Goal: Task Accomplishment & Management: Manage account settings

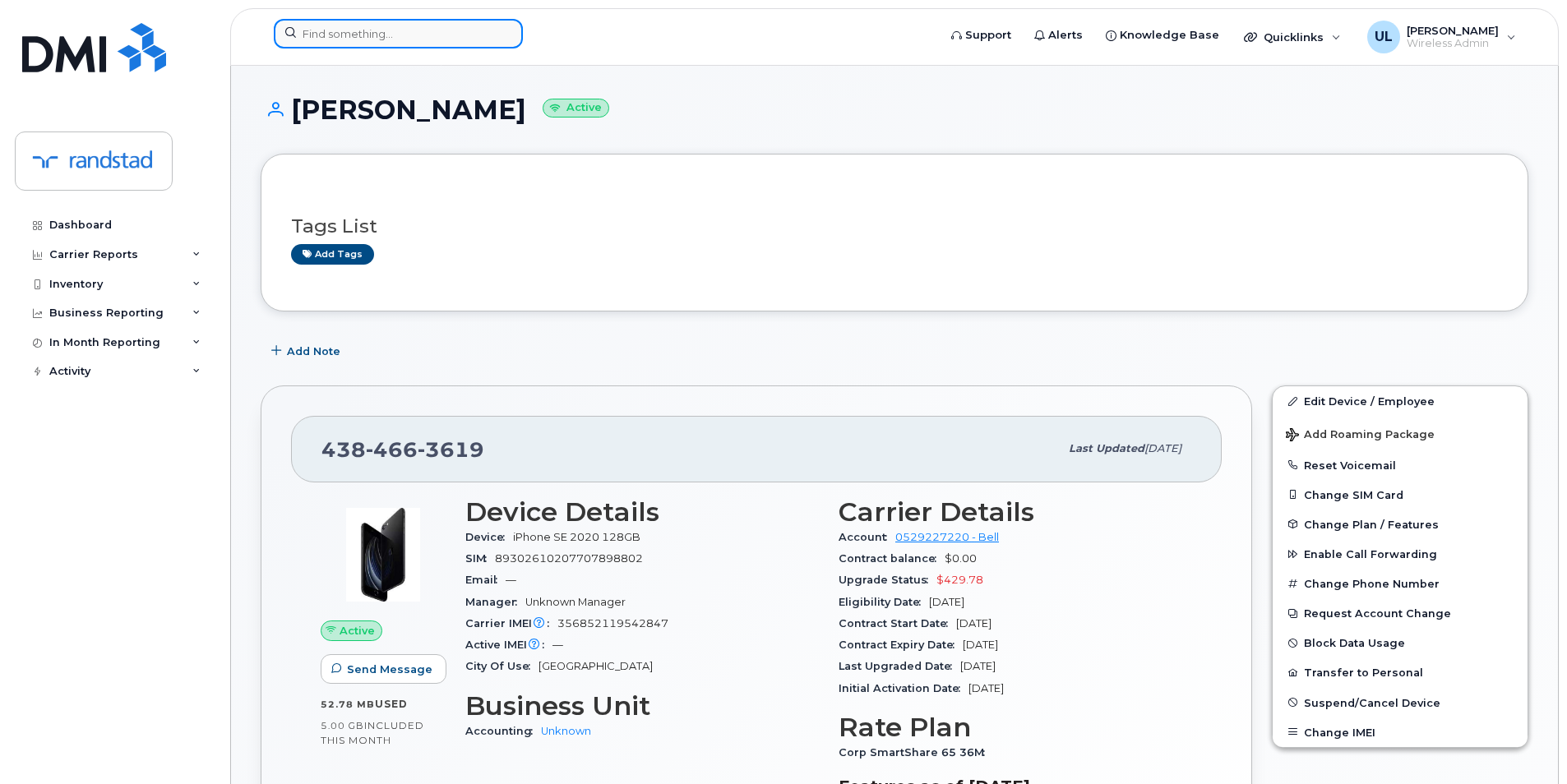
click at [322, 37] on input at bounding box center [398, 33] width 249 height 29
paste input "351835929407140"
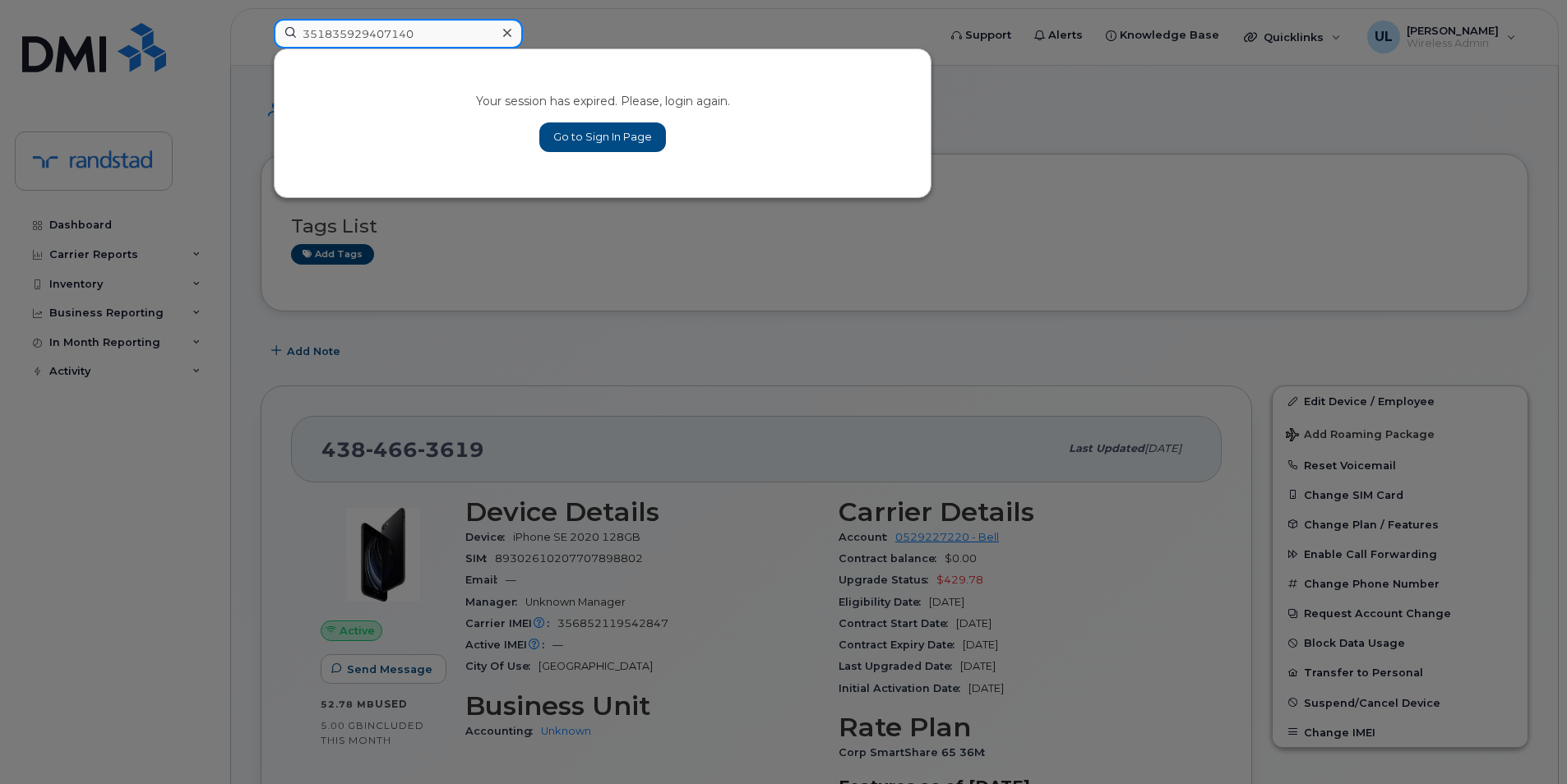
type input "351835929407140"
drag, startPoint x: 563, startPoint y: 136, endPoint x: 605, endPoint y: 171, distance: 54.7
click at [563, 136] on link "Go to Sign In Page" at bounding box center [602, 137] width 126 height 29
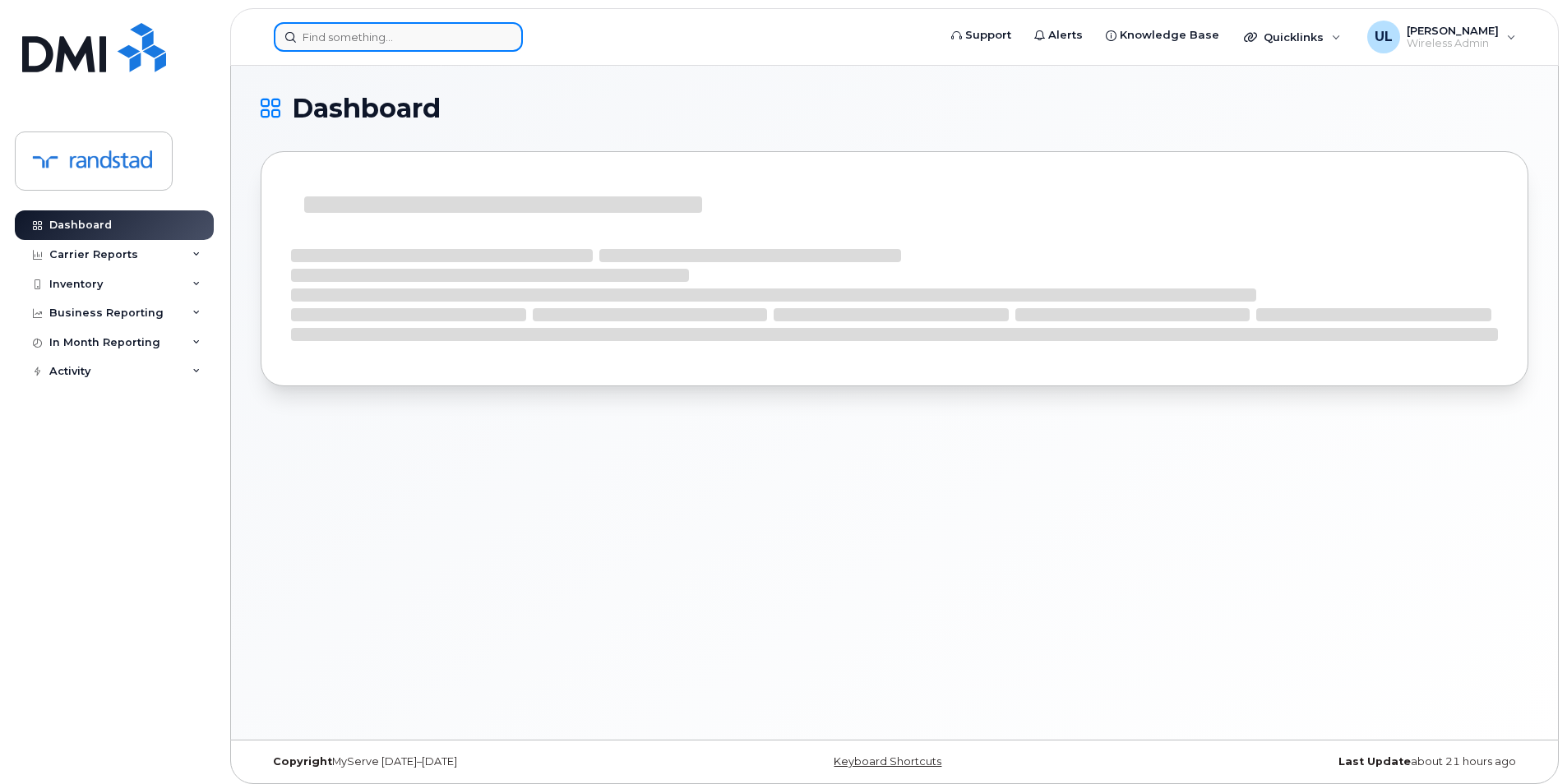
click at [347, 41] on input at bounding box center [398, 37] width 249 height 29
paste input "351835929407140"
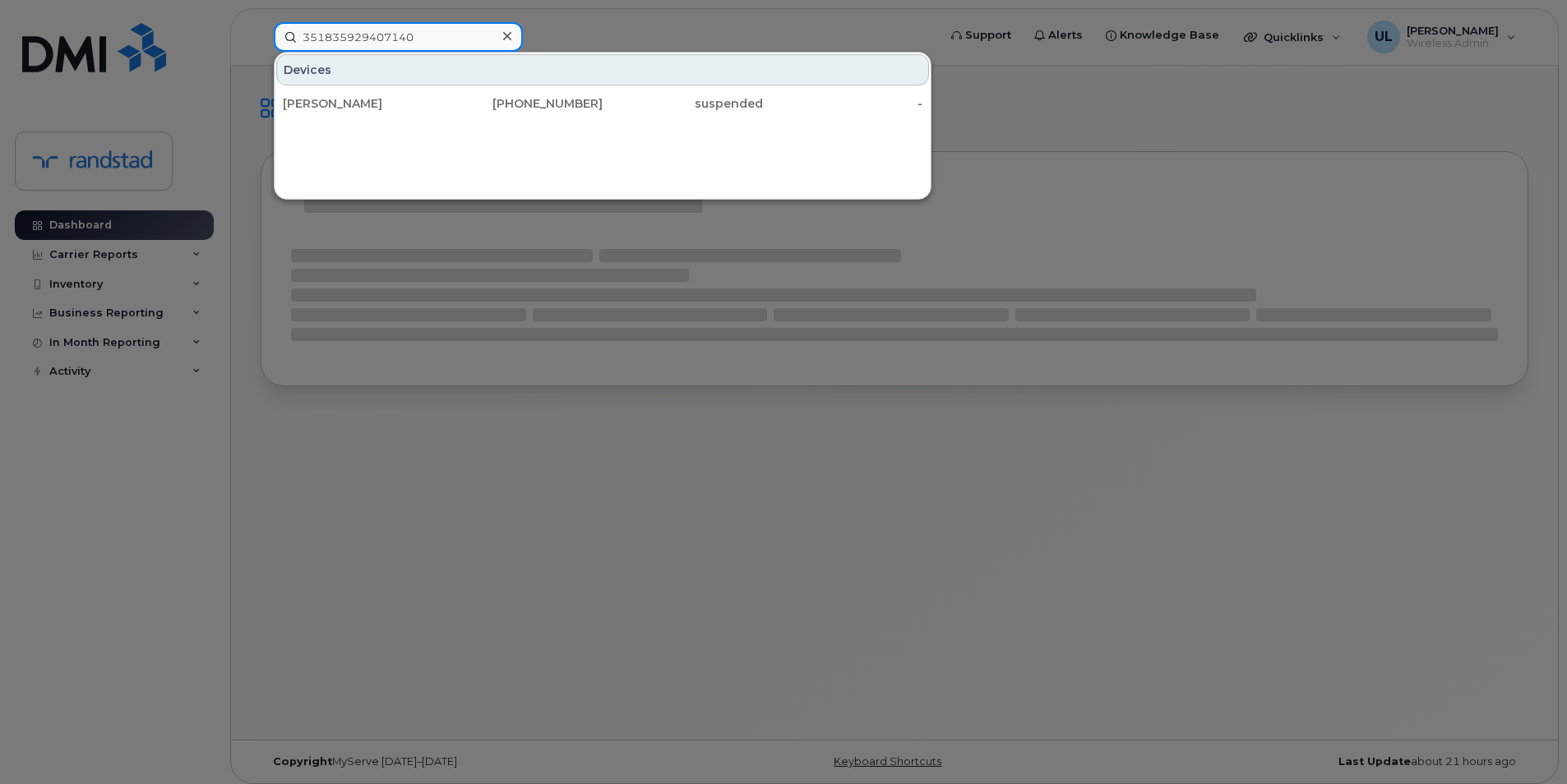
type input "351835929407140"
click at [416, 94] on div "[PERSON_NAME]" at bounding box center [363, 103] width 161 height 29
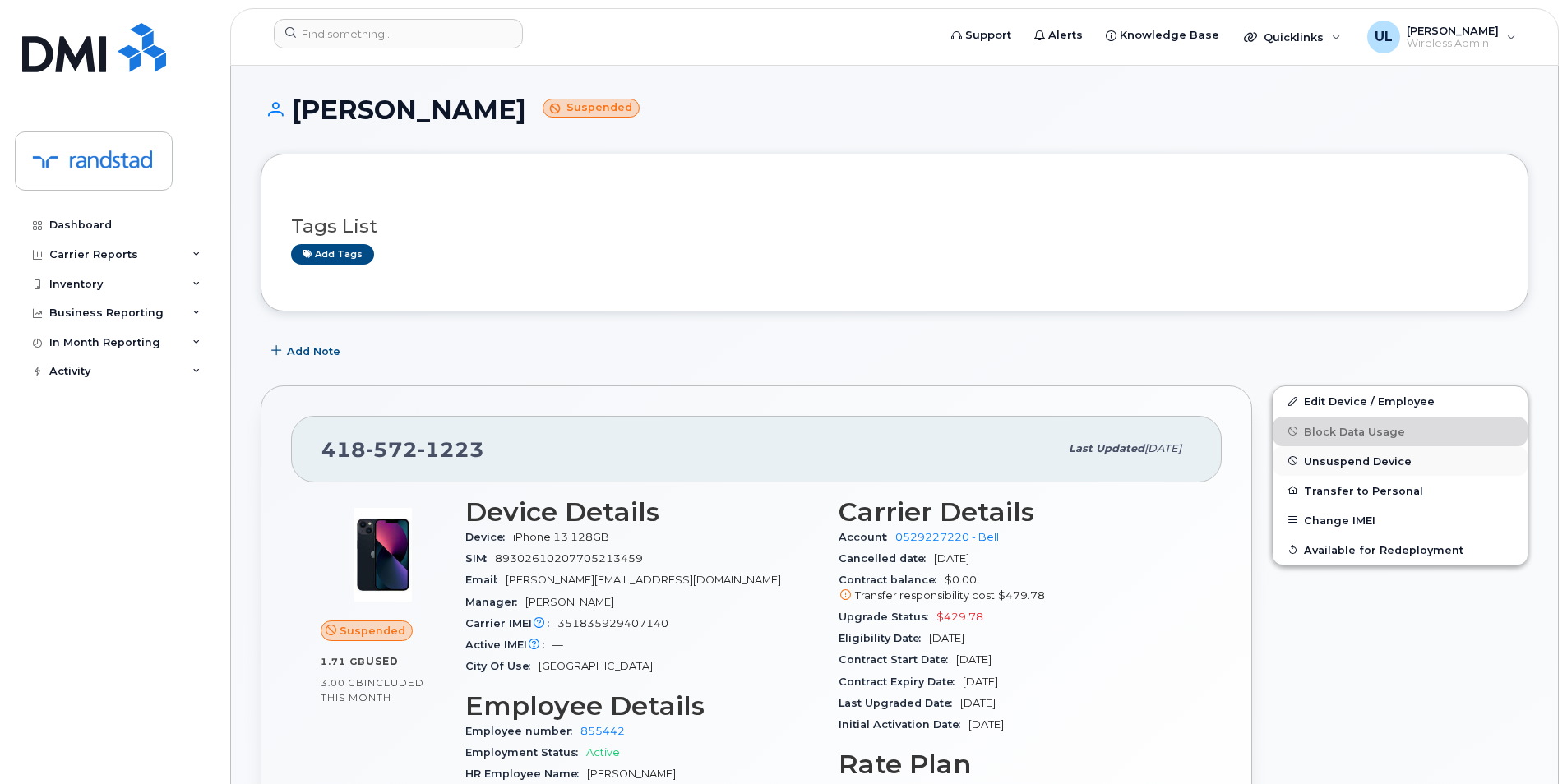
click at [1307, 461] on span "Unsuspend Device" at bounding box center [1357, 461] width 108 height 13
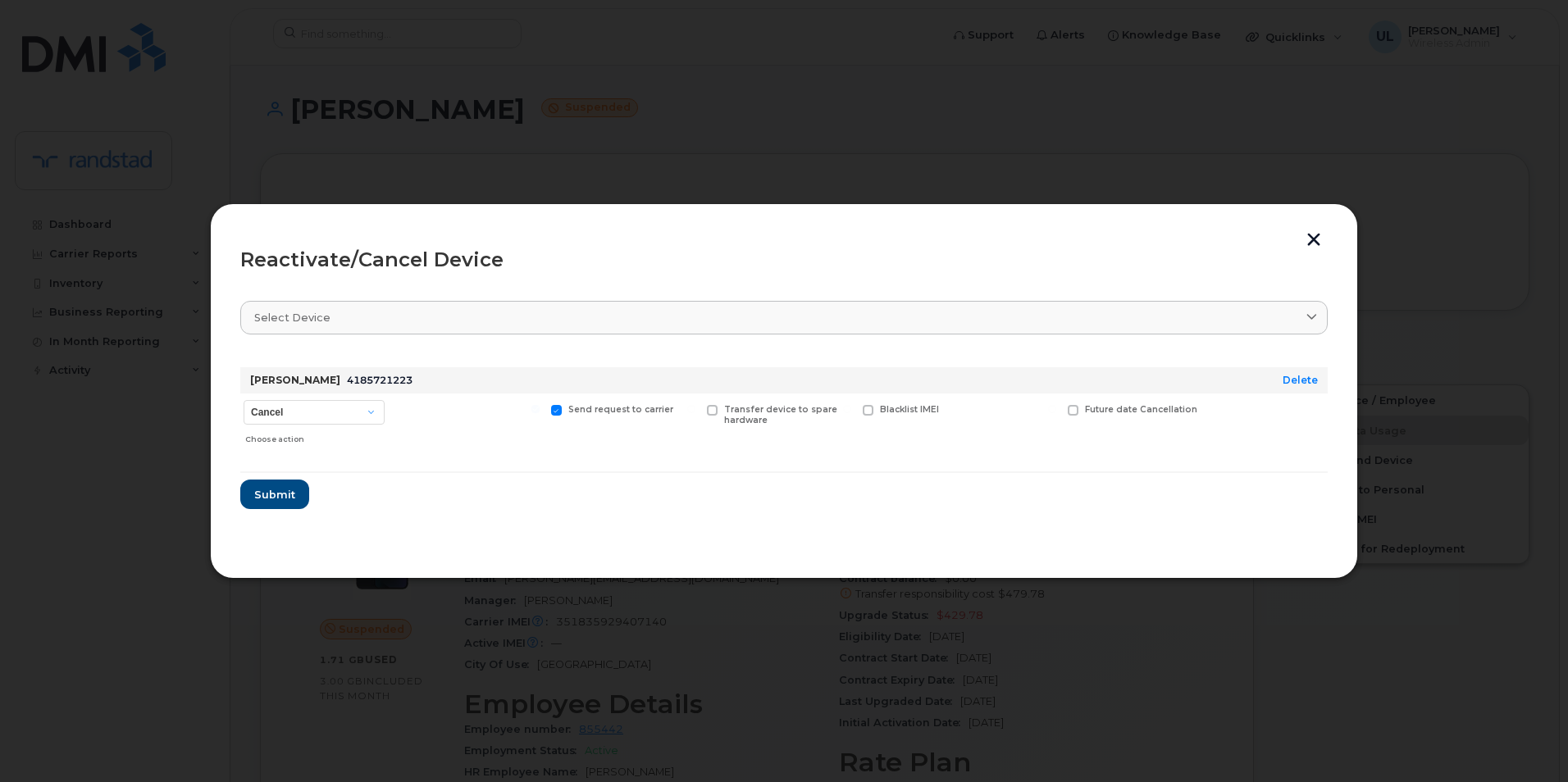
click at [319, 398] on div "Cancel Suspend - Extend Suspension Reactivate Choose action" at bounding box center [314, 423] width 148 height 58
drag, startPoint x: 318, startPoint y: 417, endPoint x: 319, endPoint y: 426, distance: 9.1
click at [318, 417] on select "Cancel Suspend - Extend Suspension Reactivate" at bounding box center [314, 412] width 141 height 24
select select "[object Object]"
click at [244, 400] on select "Cancel Suspend - Extend Suspension Reactivate" at bounding box center [314, 412] width 141 height 24
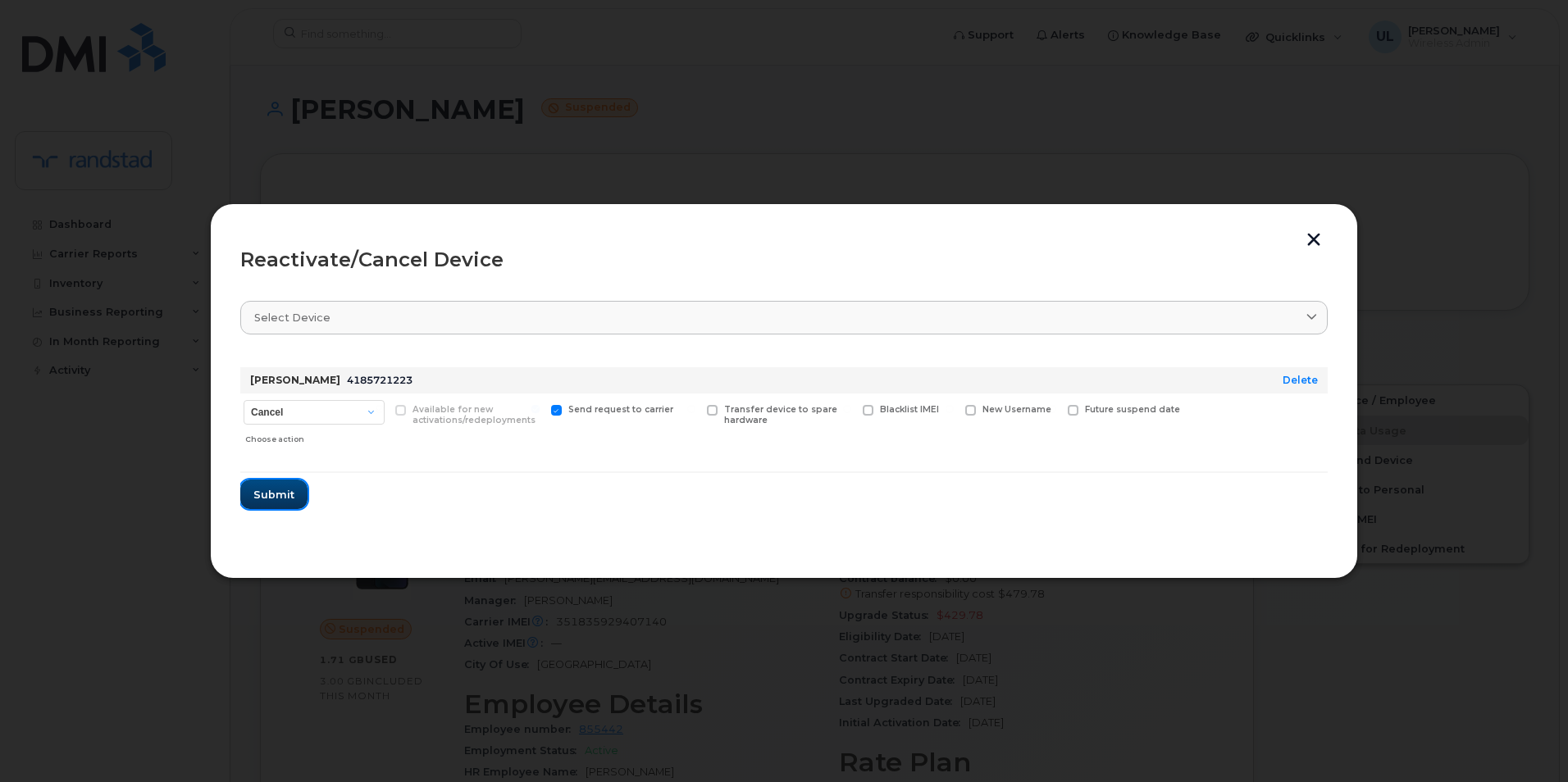
click at [275, 492] on span "Submit" at bounding box center [274, 494] width 41 height 16
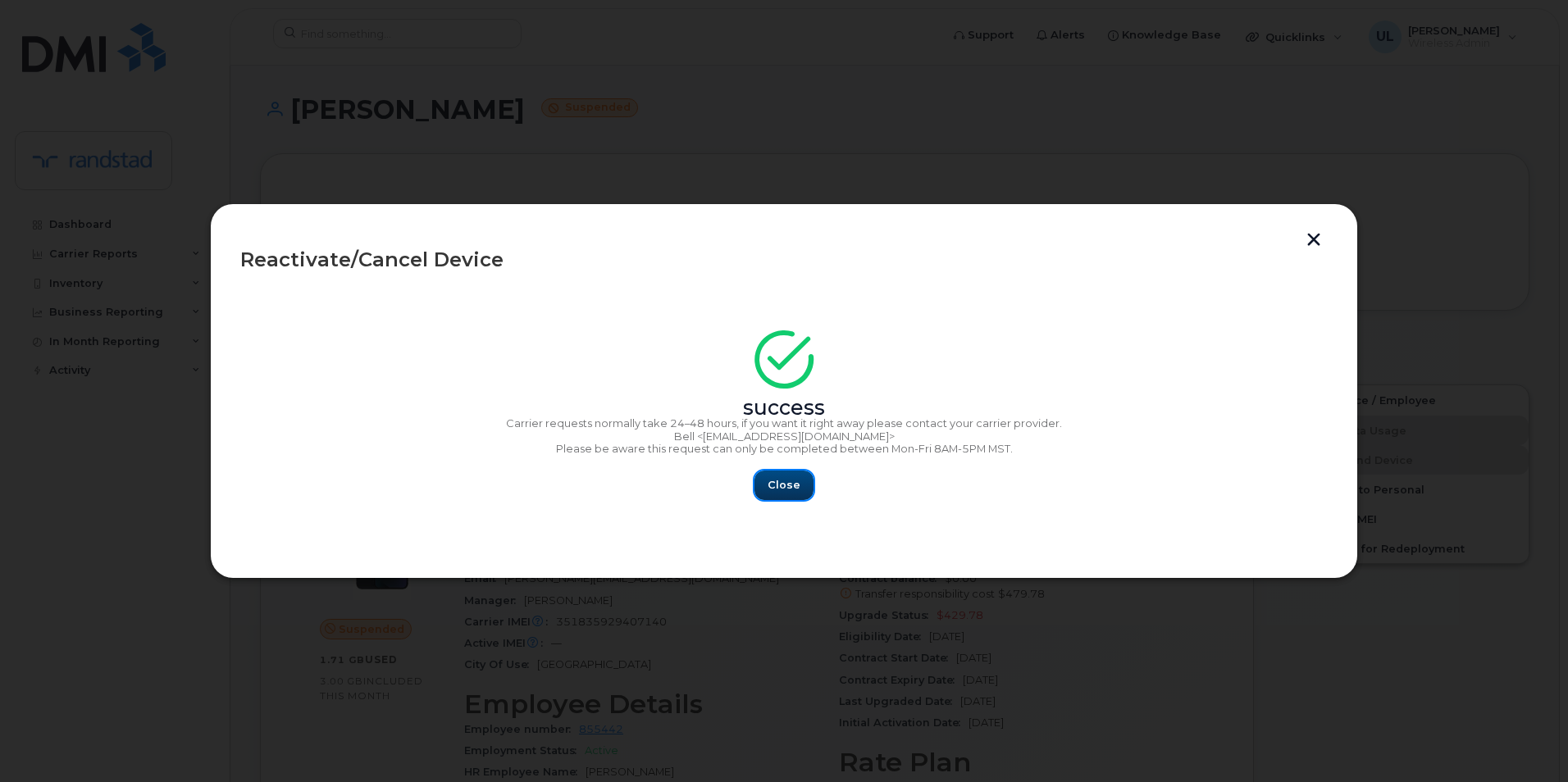
click at [807, 486] on button "Close" at bounding box center [784, 484] width 59 height 29
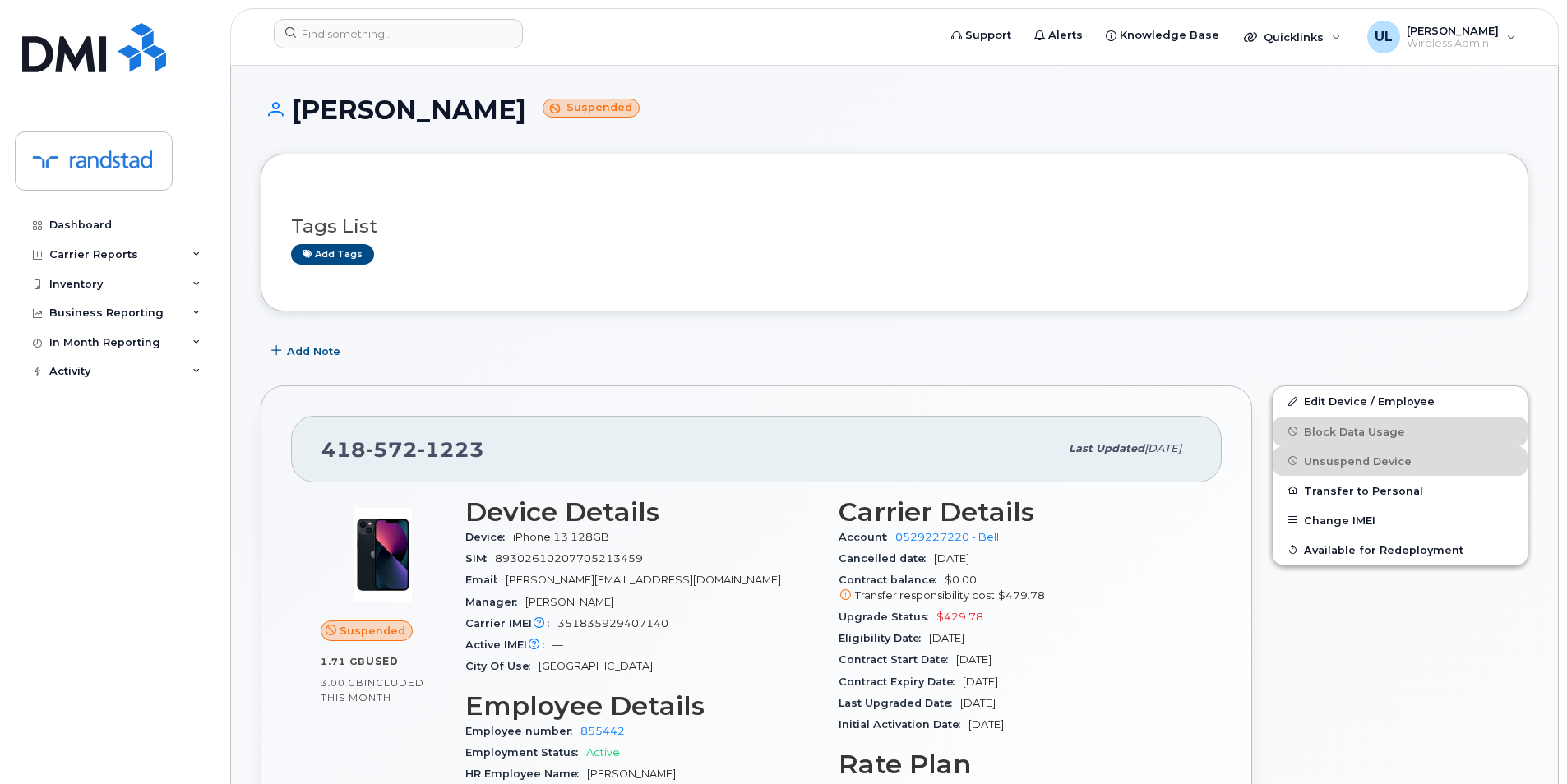
click at [681, 189] on div "Tags List Add tags" at bounding box center [894, 232] width 1207 height 97
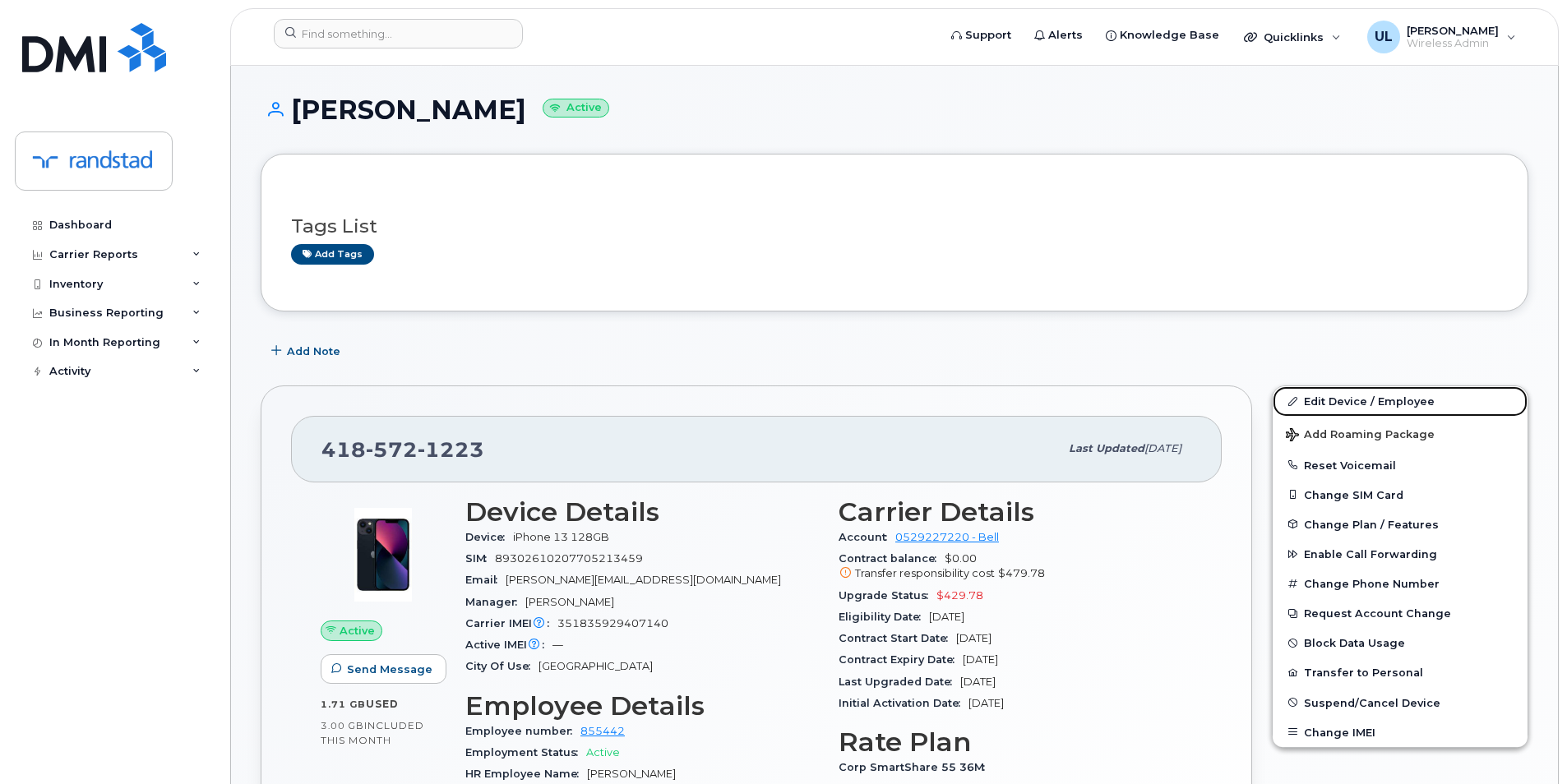
drag, startPoint x: 1301, startPoint y: 392, endPoint x: 1181, endPoint y: 354, distance: 125.9
click at [1301, 392] on link "Edit Device / Employee" at bounding box center [1400, 400] width 255 height 29
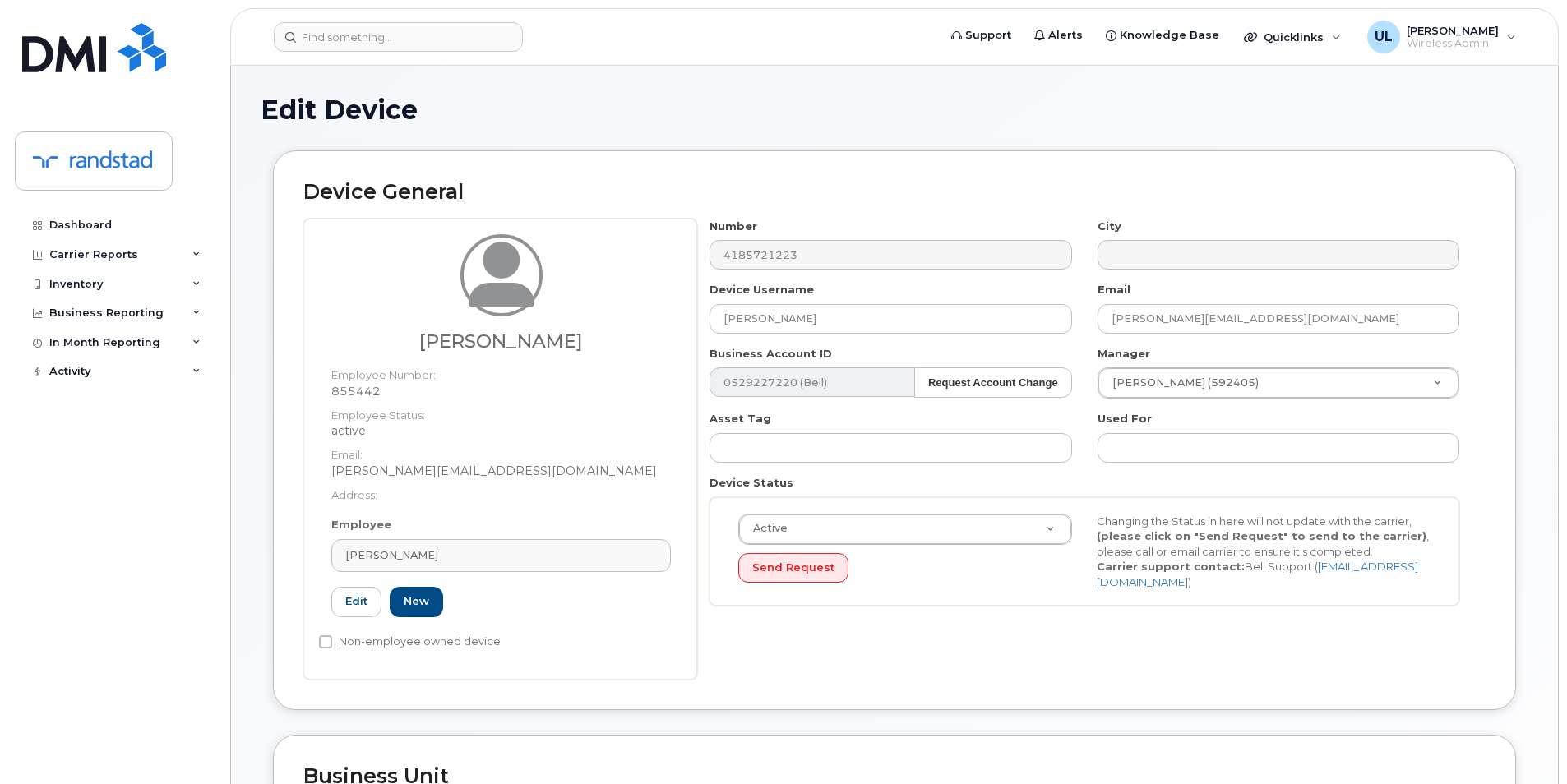
click at [852, 300] on div "Device Username Cyrus Allinia" at bounding box center [891, 308] width 387 height 52
click at [854, 305] on input "Cyrus Allinia" at bounding box center [891, 318] width 362 height 29
click at [851, 314] on input "Cyrus Allinia" at bounding box center [891, 318] width 362 height 29
paste input "Kristopher Hansen"
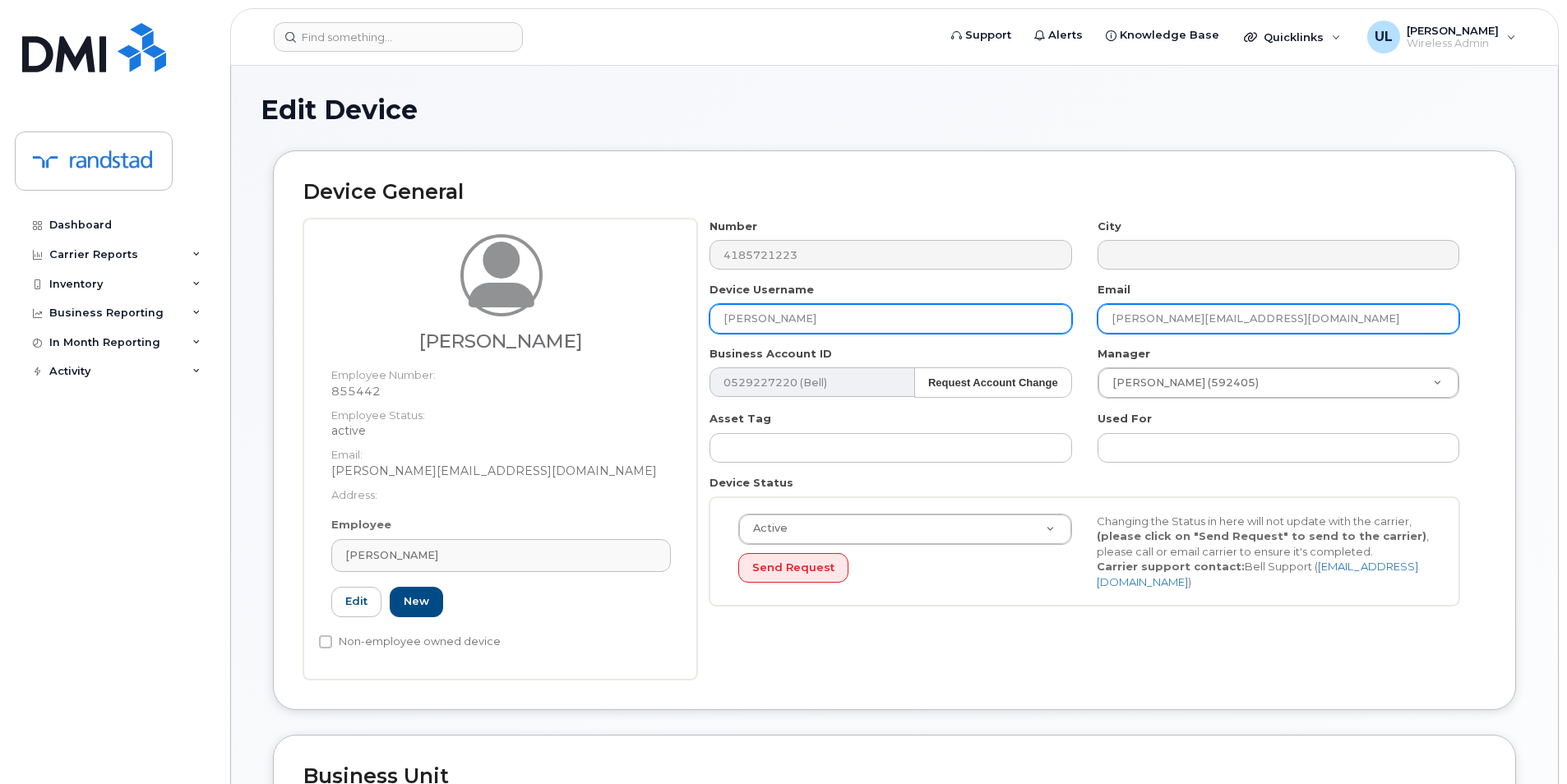
type input "Kristopher Hansen"
click at [1284, 319] on input "cyrus.allinia@randstad.ca" at bounding box center [1279, 318] width 362 height 29
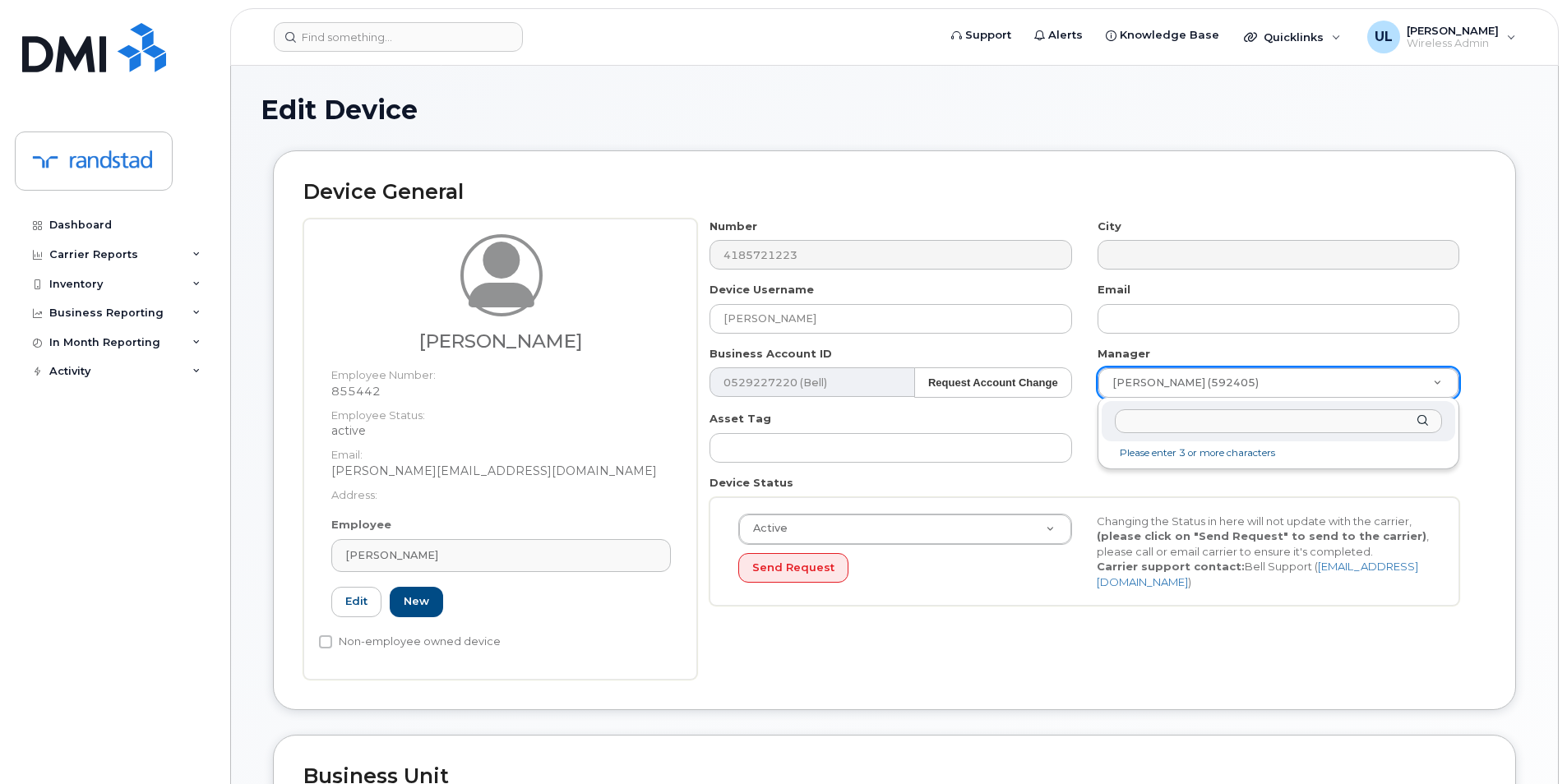
click at [1209, 417] on input "text" at bounding box center [1278, 421] width 327 height 24
type input "unk"
type input "281330"
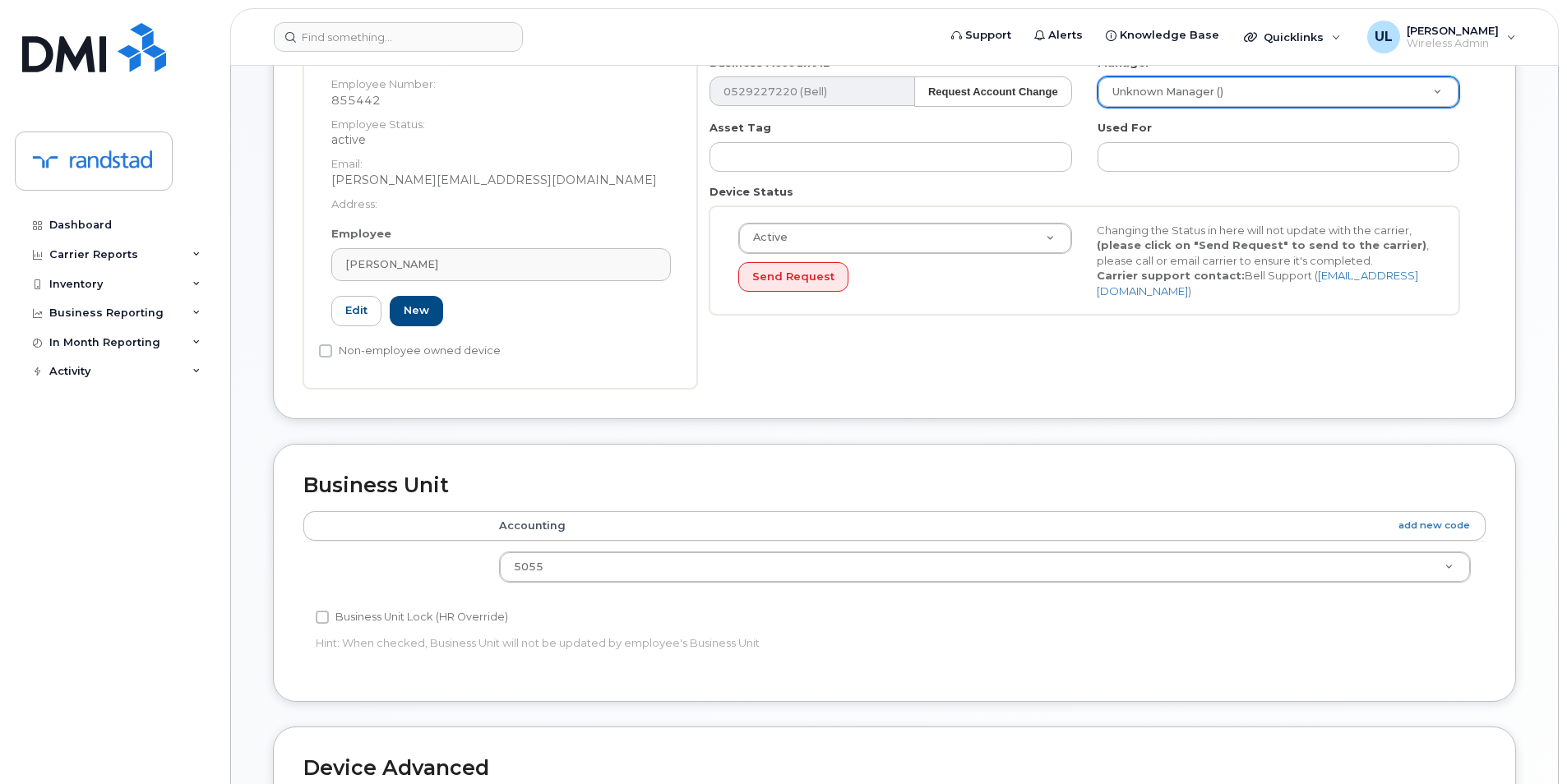
scroll to position [273, 0]
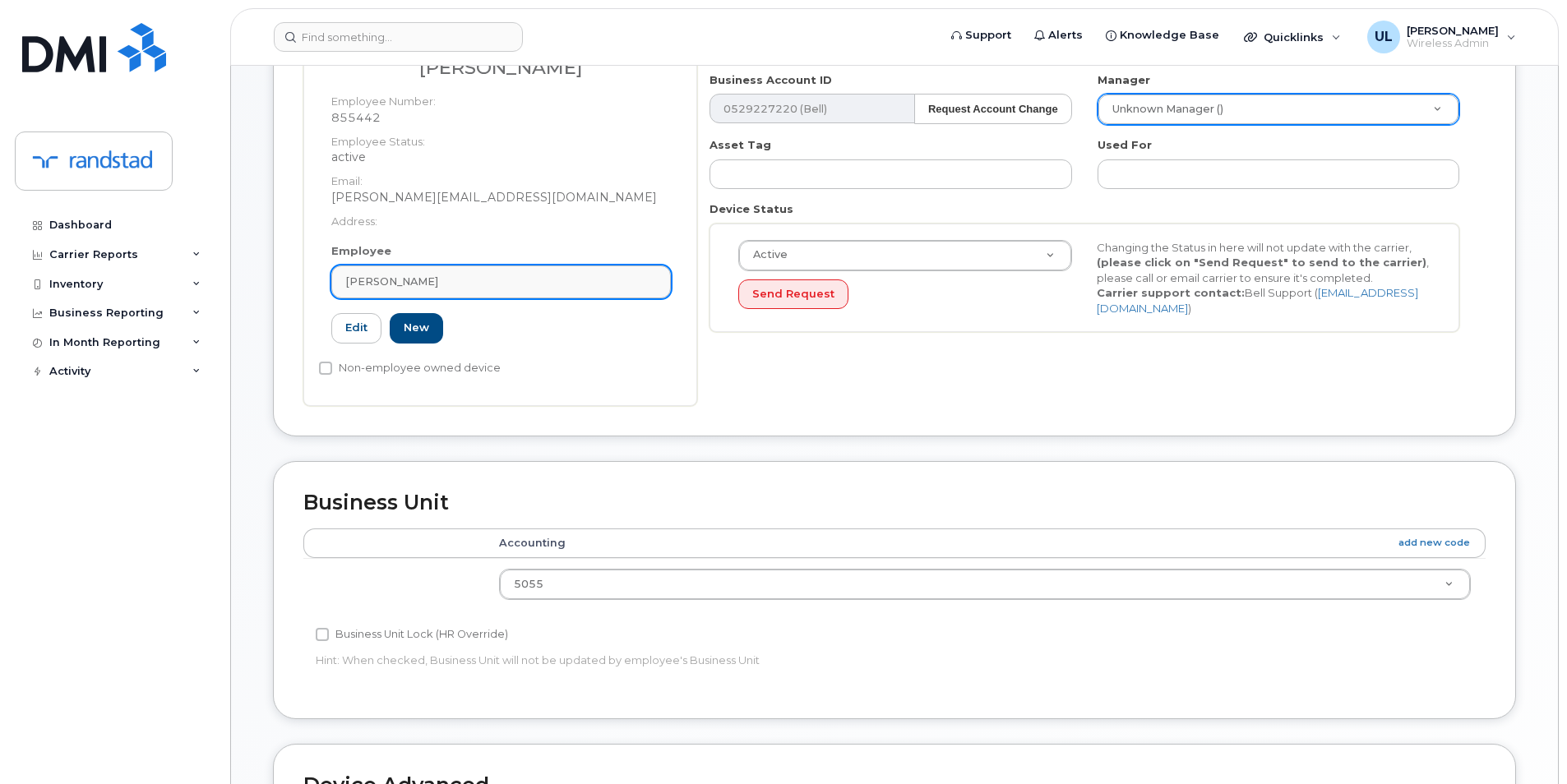
click at [561, 284] on div "Cyrus Allinia" at bounding box center [501, 281] width 312 height 16
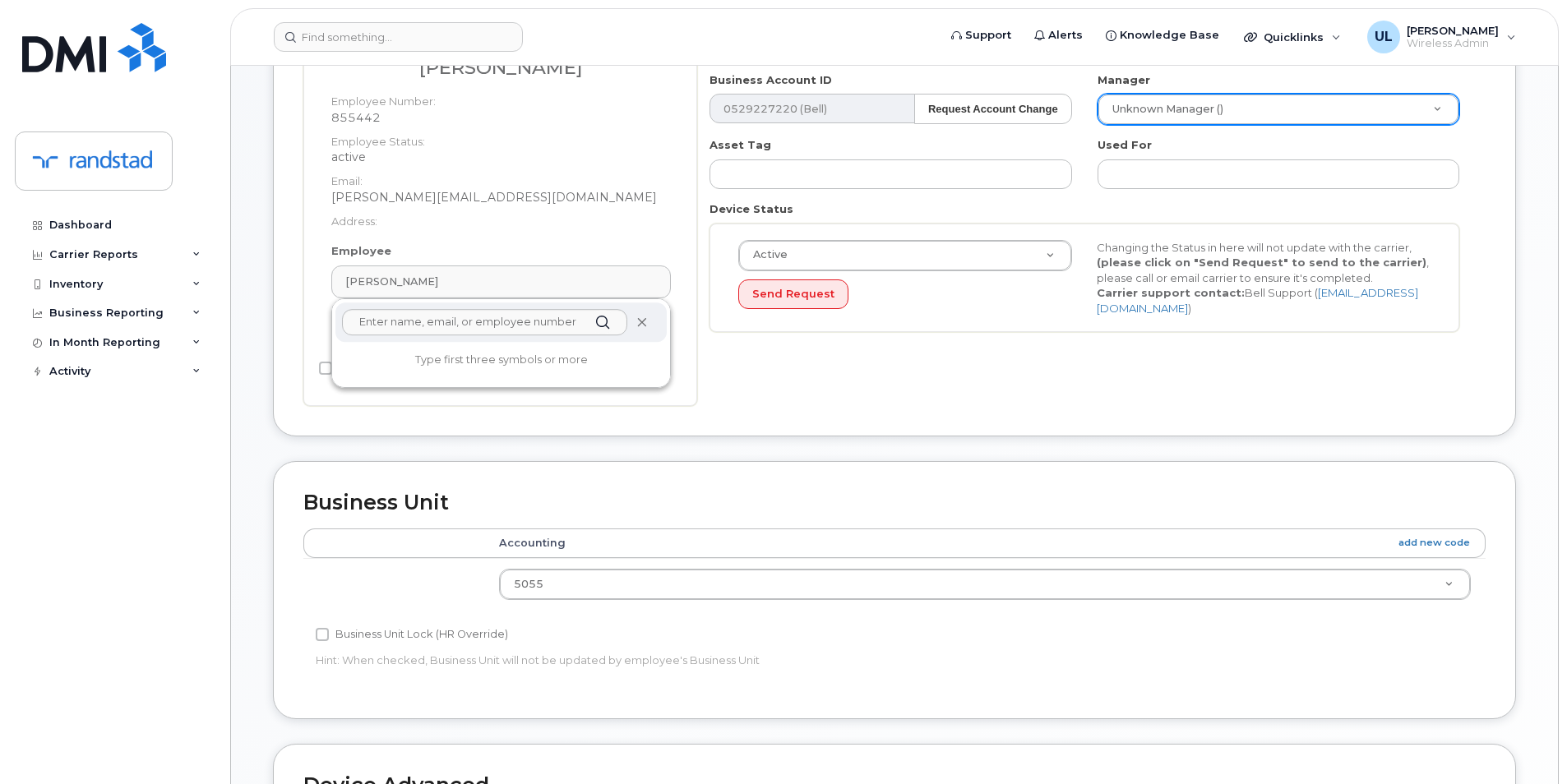
click at [636, 321] on icon at bounding box center [641, 323] width 11 height 11
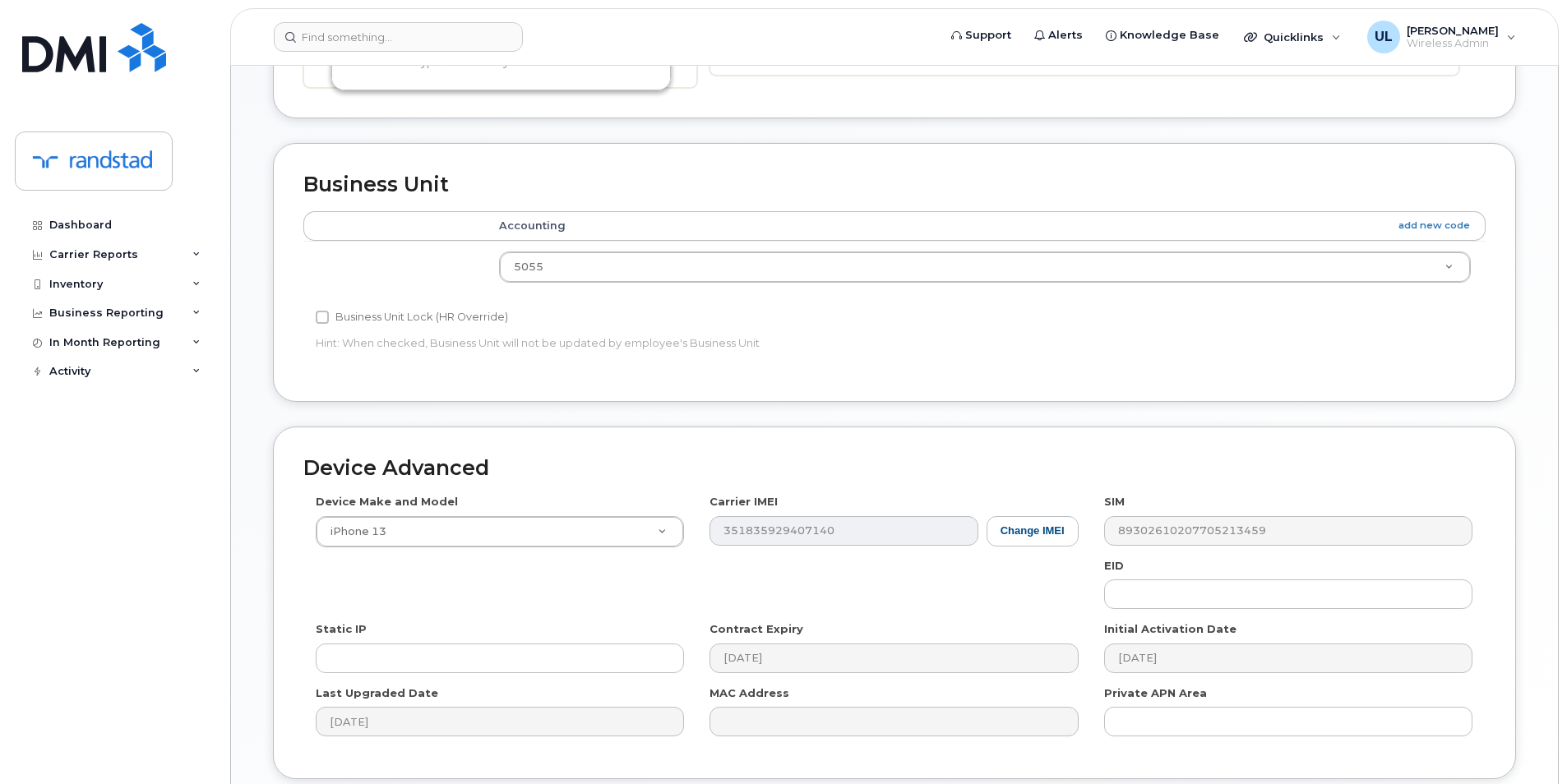
scroll to position [662, 0]
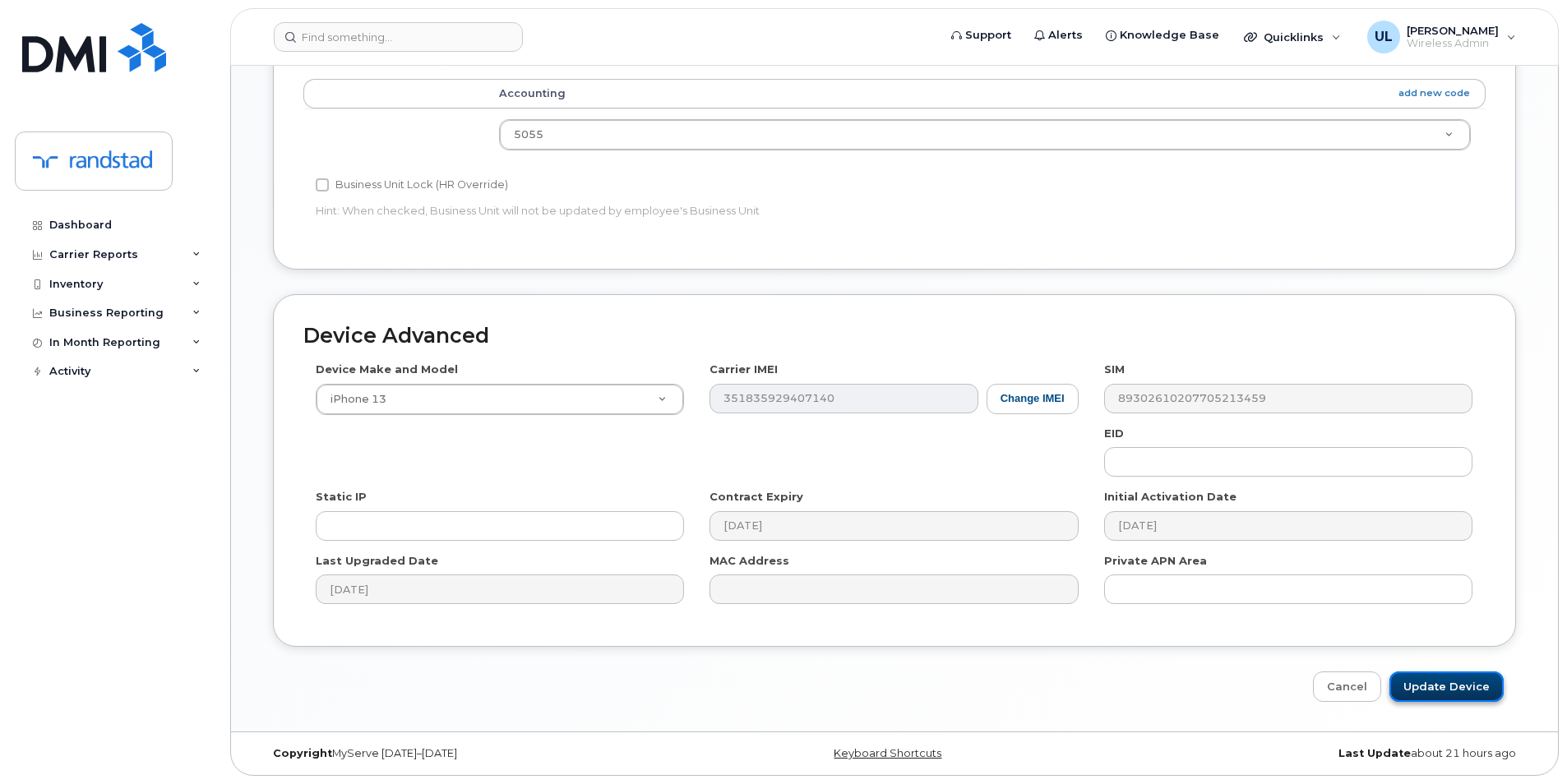
click at [1481, 692] on input "Update Device" at bounding box center [1447, 686] width 115 height 30
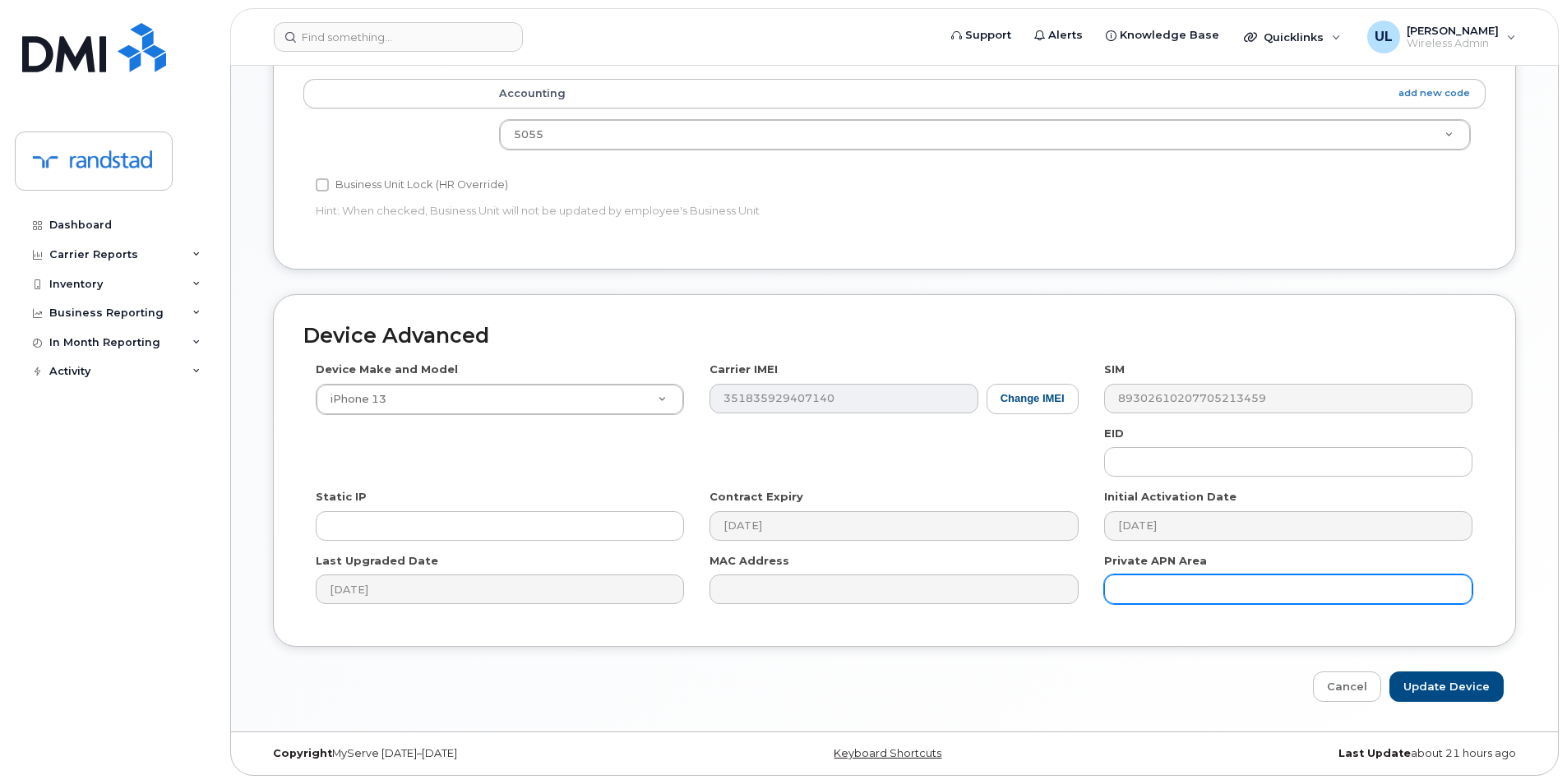
type input "Saving..."
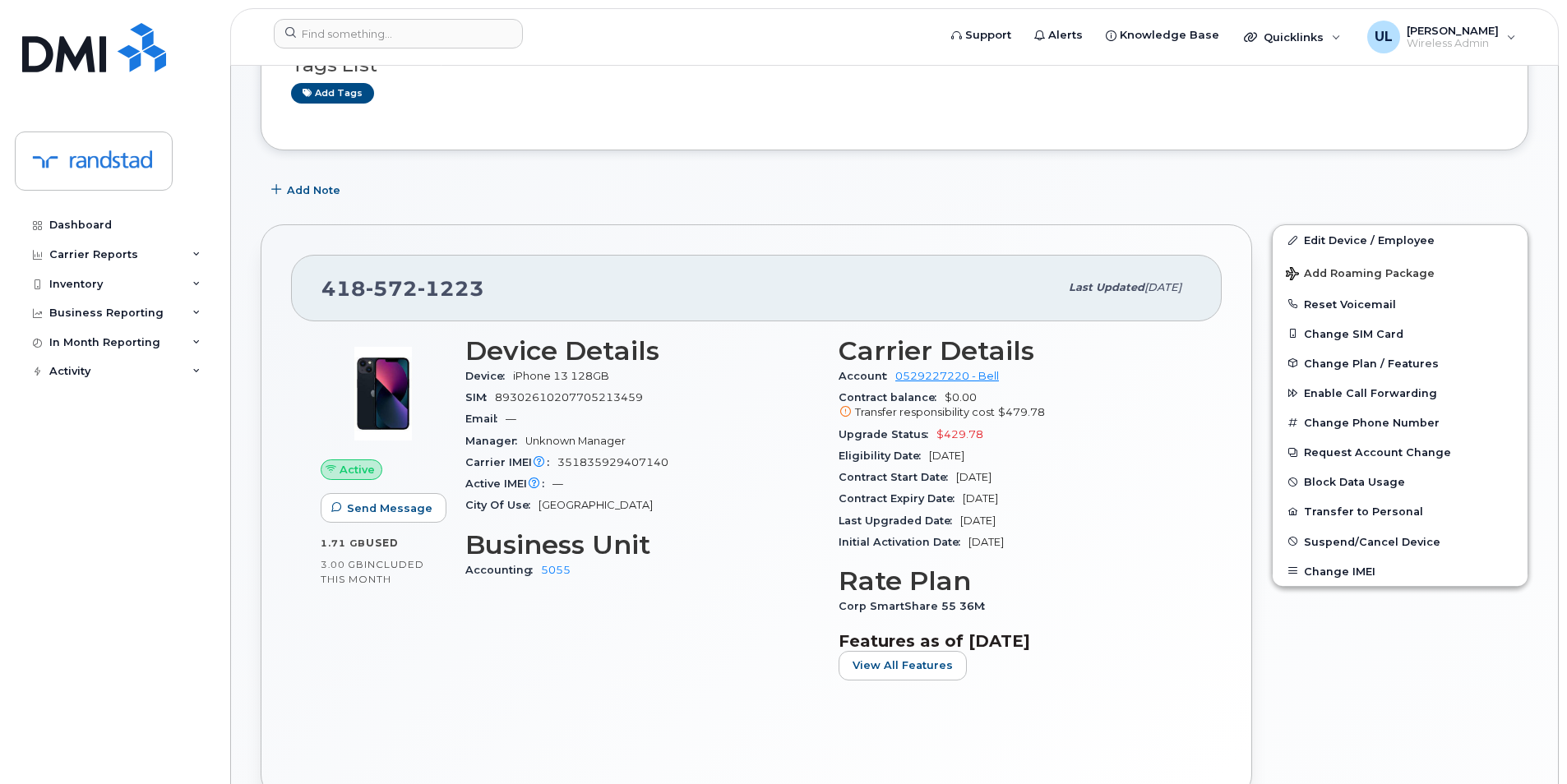
scroll to position [273, 0]
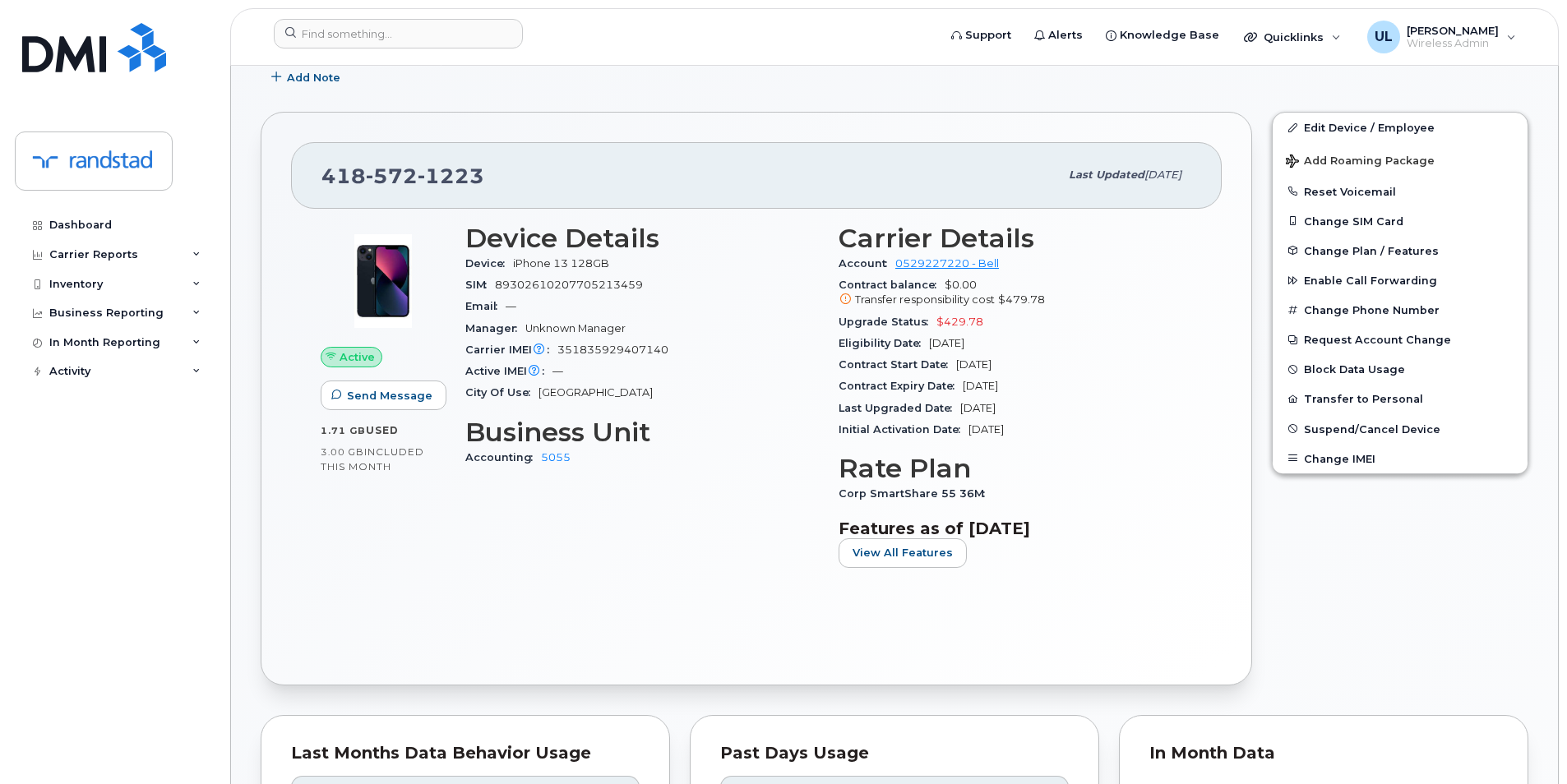
drag, startPoint x: 1044, startPoint y: 389, endPoint x: 964, endPoint y: 384, distance: 80.2
click at [964, 384] on div "Contract Expiry Date Oct 14, 2027" at bounding box center [1015, 386] width 354 height 22
copy span "Oct 14, 2027"
click at [394, 178] on span "572" at bounding box center [392, 176] width 52 height 24
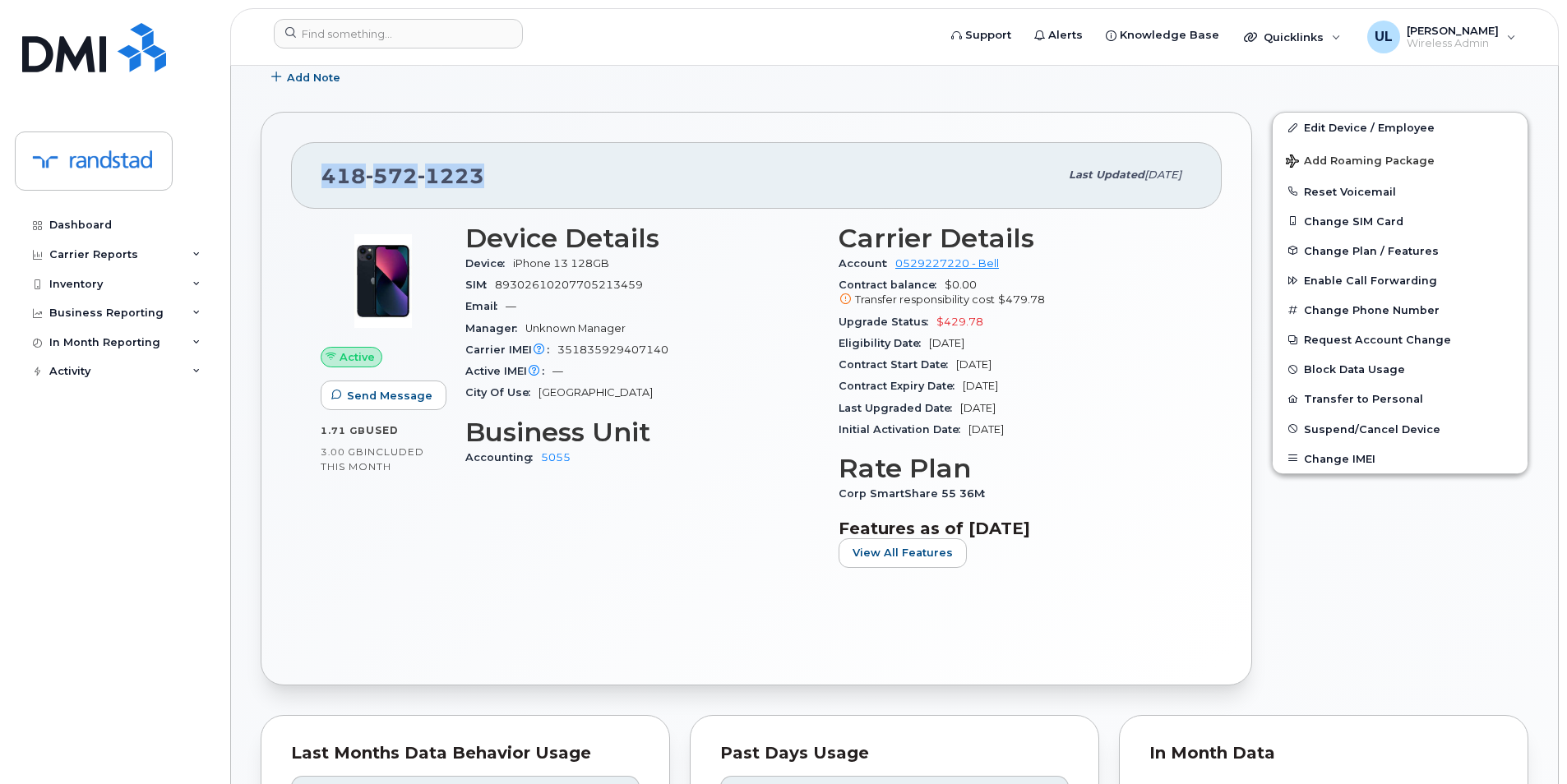
copy span "418 572 1223"
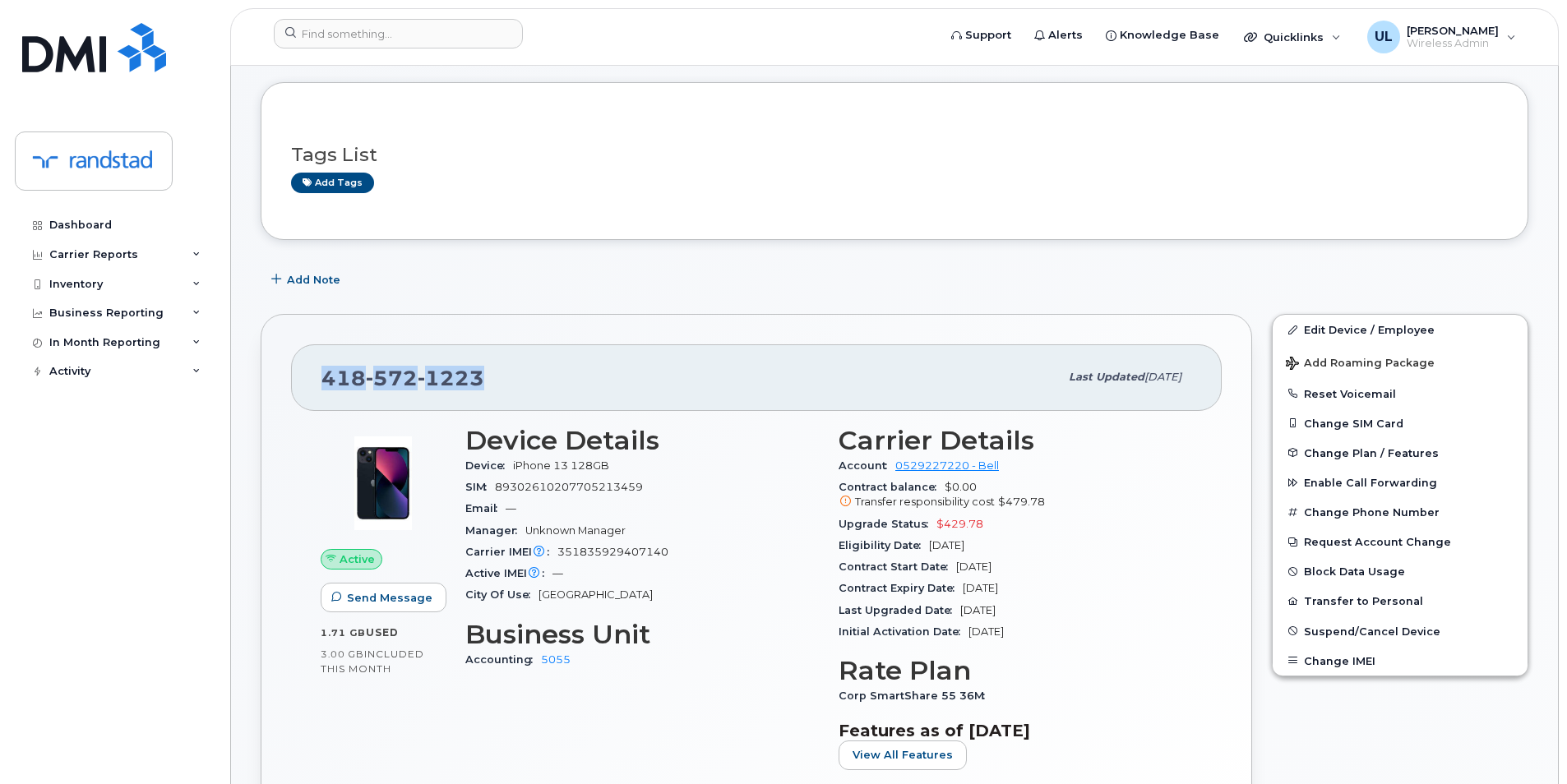
scroll to position [0, 0]
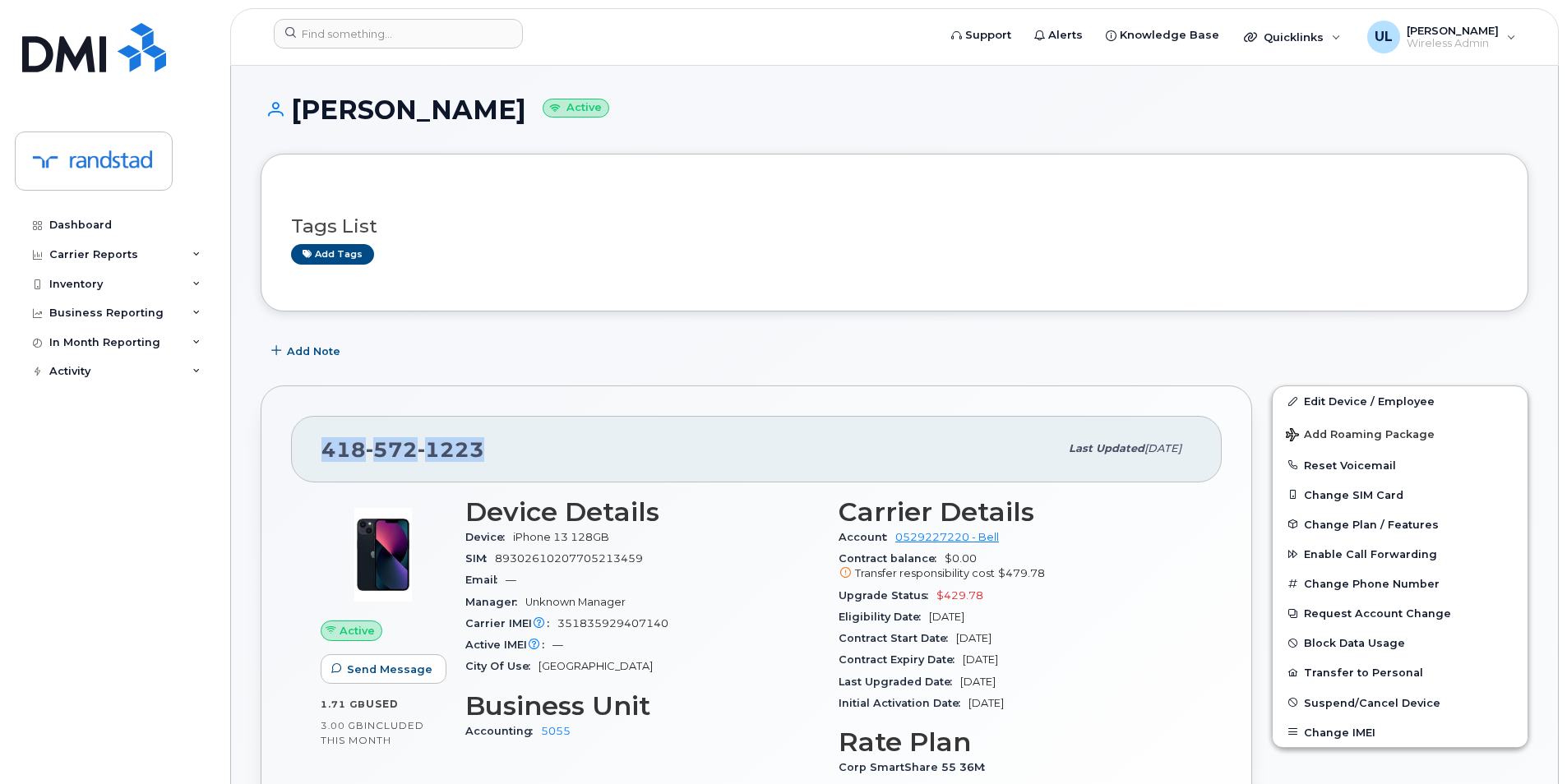
drag, startPoint x: 298, startPoint y: 106, endPoint x: 553, endPoint y: 116, distance: 255.2
click at [553, 116] on h1 "Kristopher Hansen Active" at bounding box center [895, 109] width 1268 height 28
copy h1 "Kristopher Hansen"
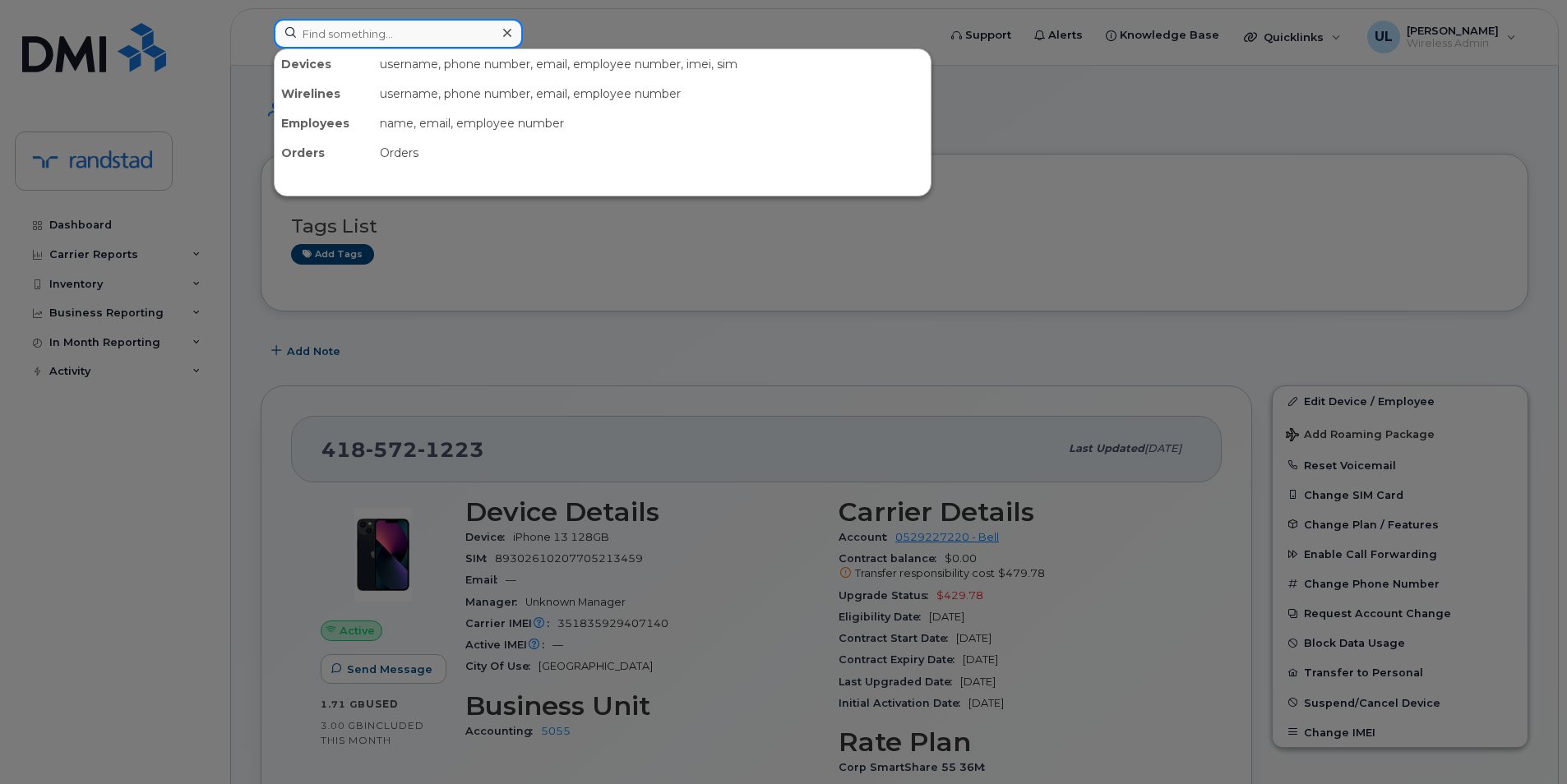
click at [387, 33] on input at bounding box center [398, 33] width 249 height 29
paste input "356852116246780"
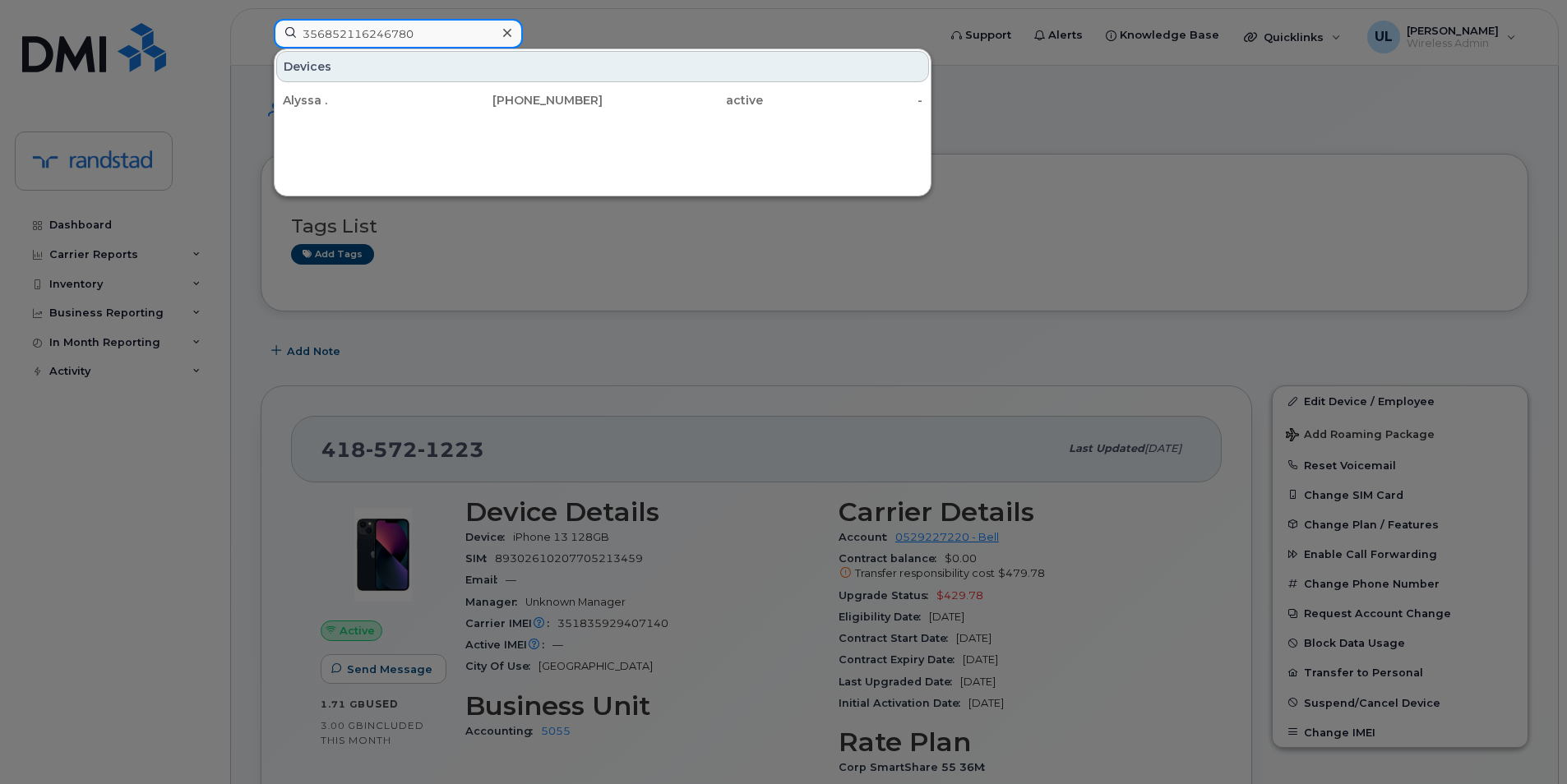
type input "356852116246780"
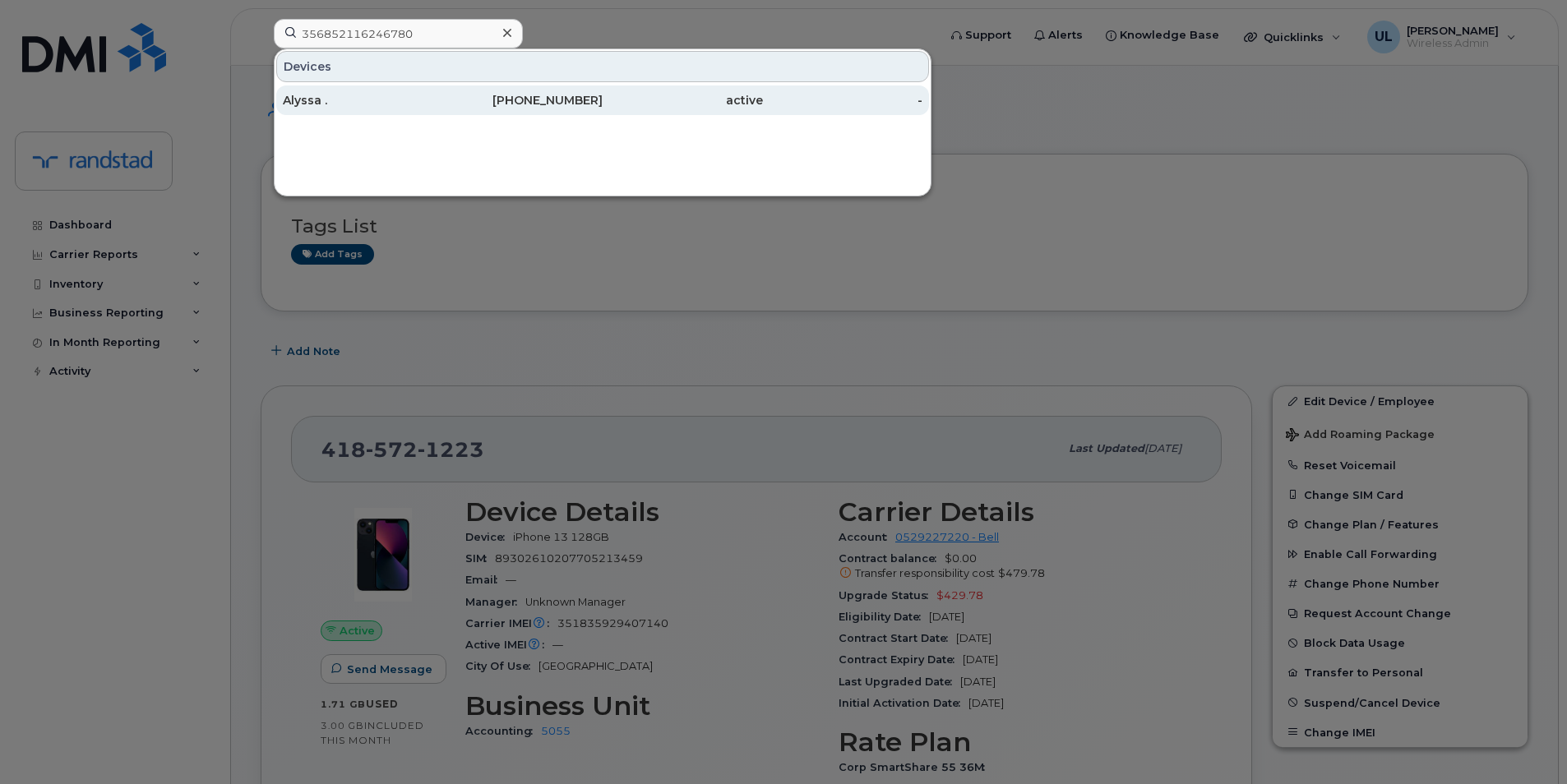
click at [397, 88] on div "Alyssa ." at bounding box center [363, 99] width 161 height 29
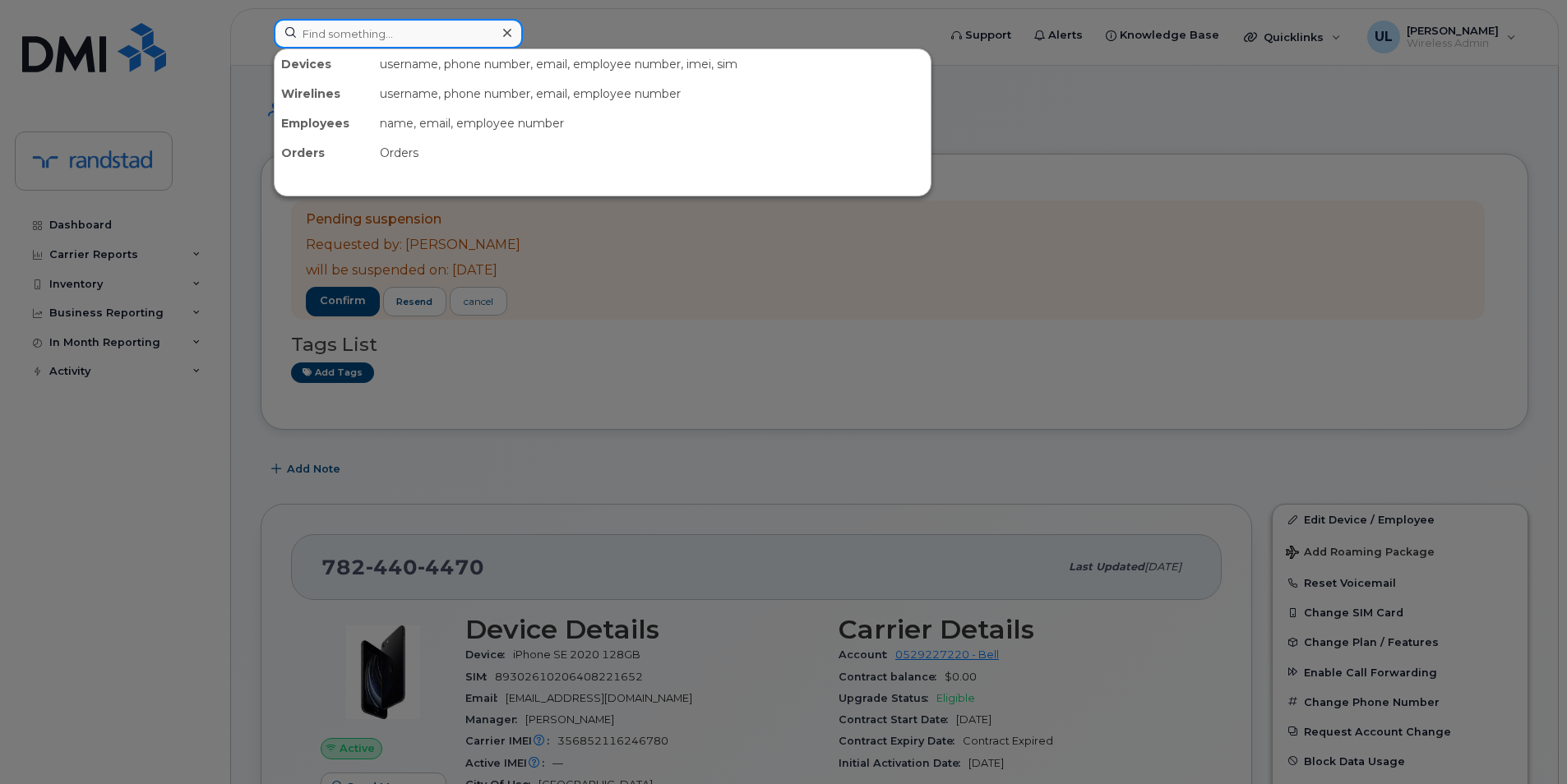
click at [483, 43] on input at bounding box center [398, 33] width 249 height 29
paste input "4383424357"
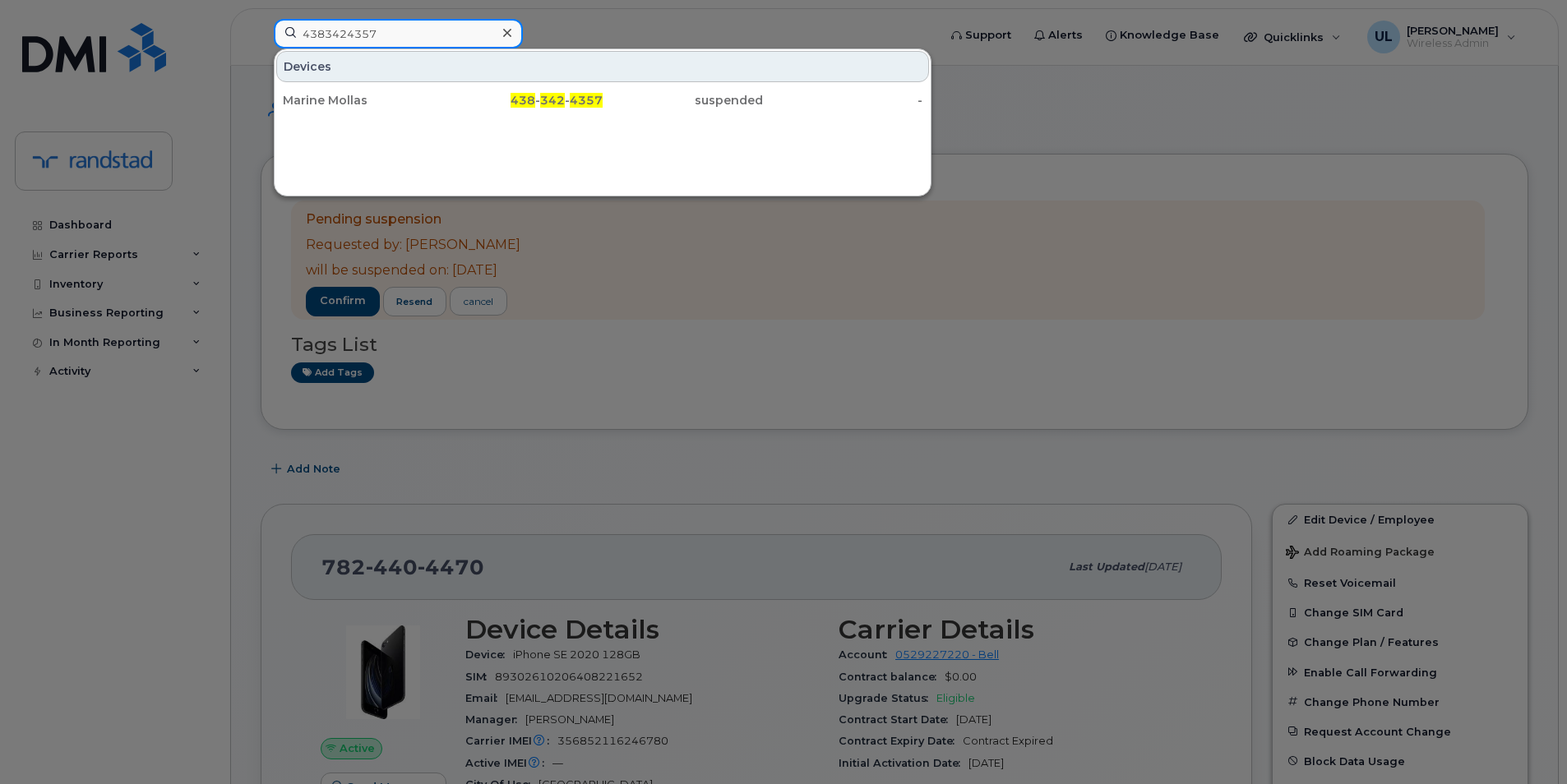
type input "4383424357"
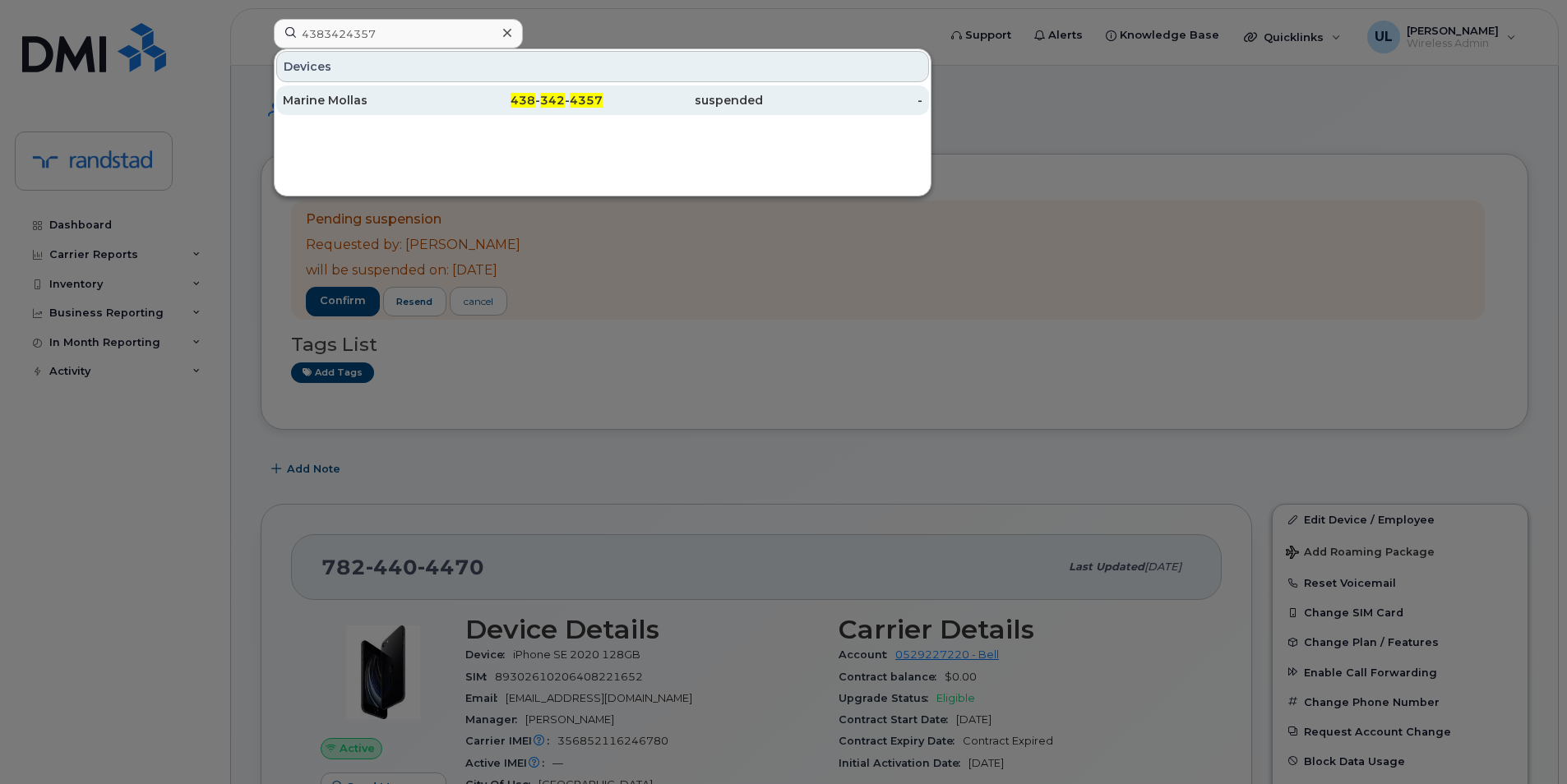
click at [422, 98] on div "Marine Mollas" at bounding box center [363, 100] width 161 height 17
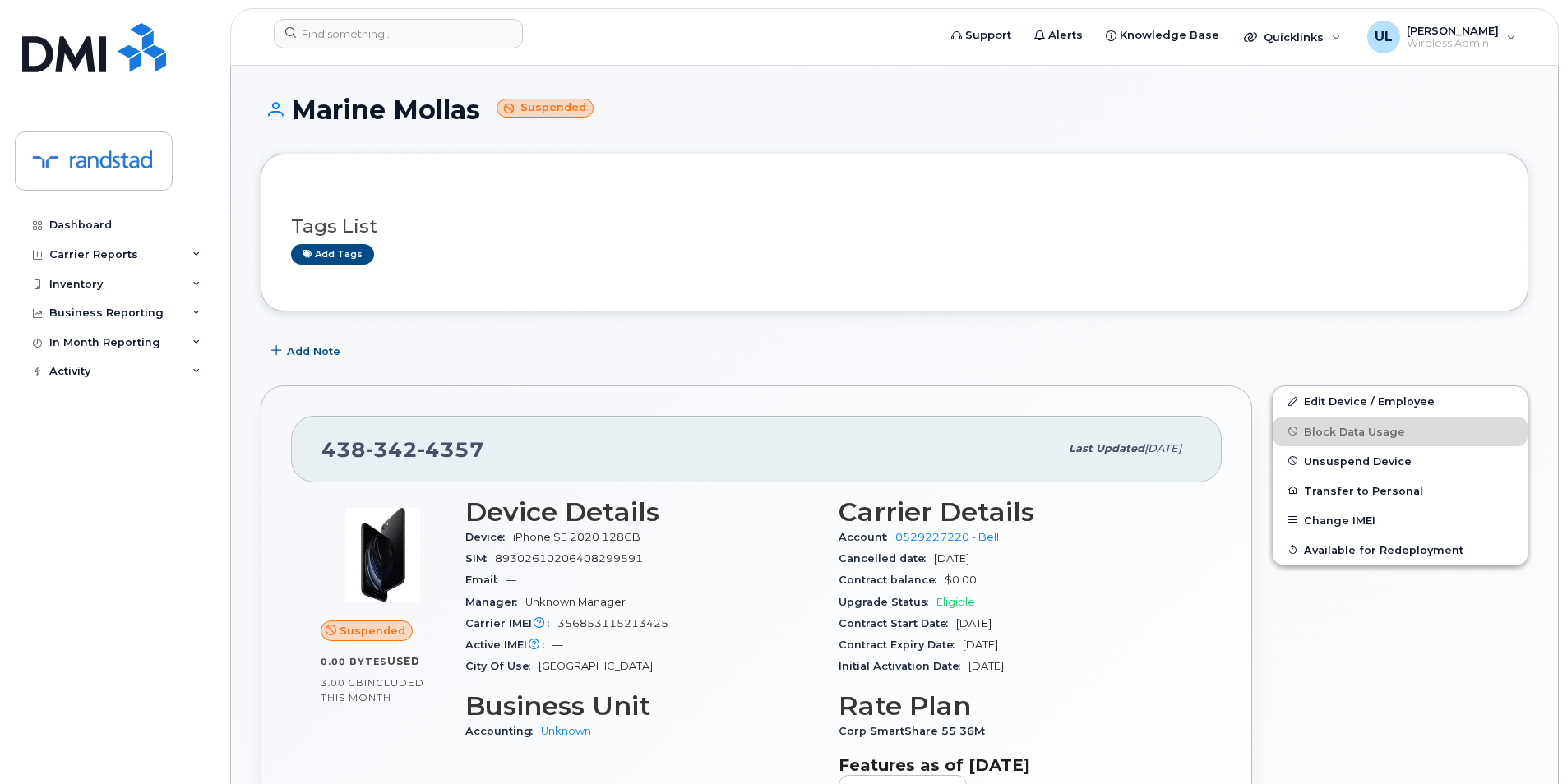
scroll to position [273, 0]
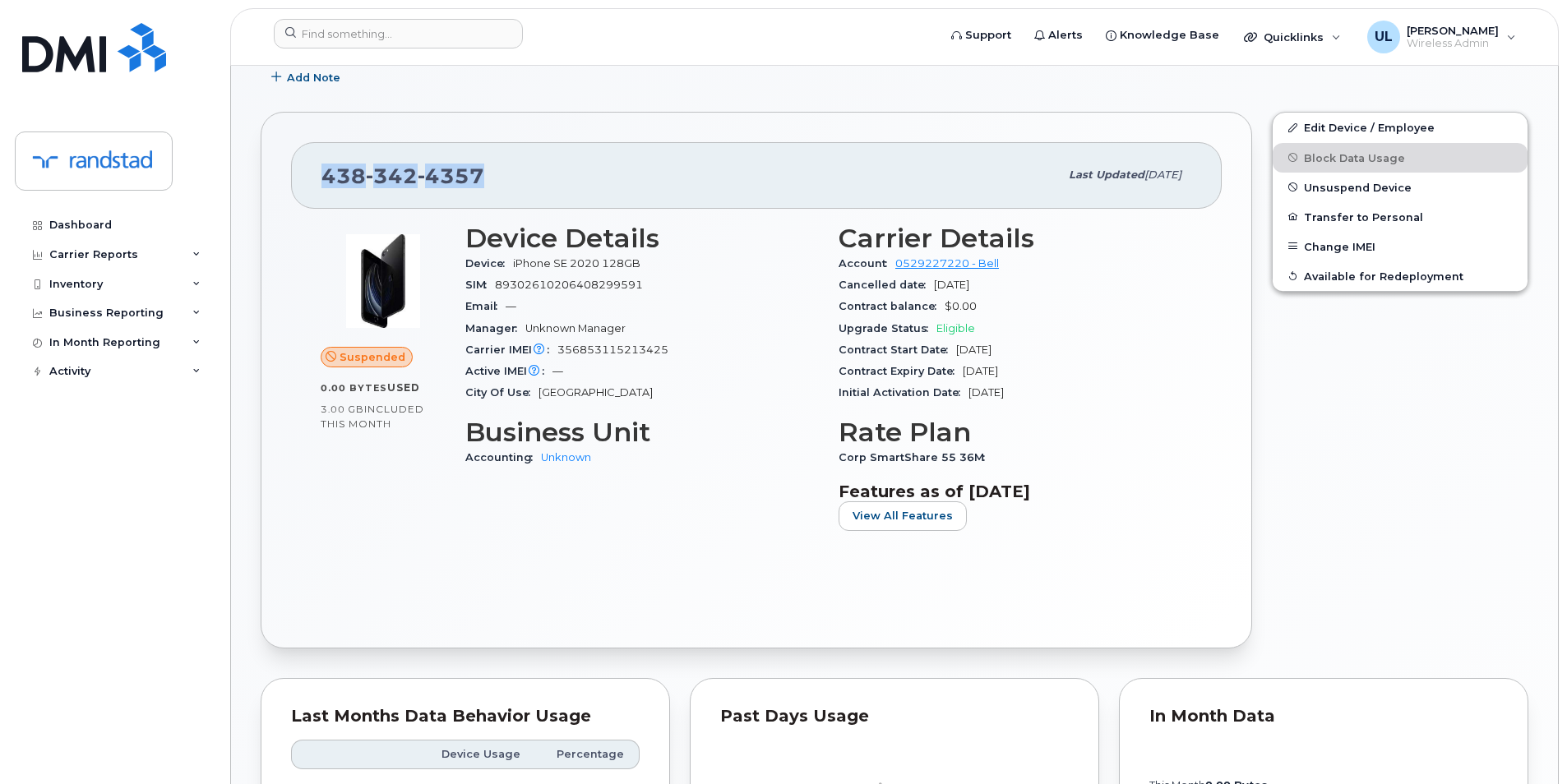
drag, startPoint x: 321, startPoint y: 174, endPoint x: 511, endPoint y: 176, distance: 190.0
click at [511, 176] on div "[PHONE_NUMBER]" at bounding box center [690, 175] width 738 height 34
copy span "[PHONE_NUMBER]"
click at [472, 172] on span "4357" at bounding box center [451, 176] width 67 height 24
drag, startPoint x: 321, startPoint y: 173, endPoint x: 523, endPoint y: 156, distance: 202.7
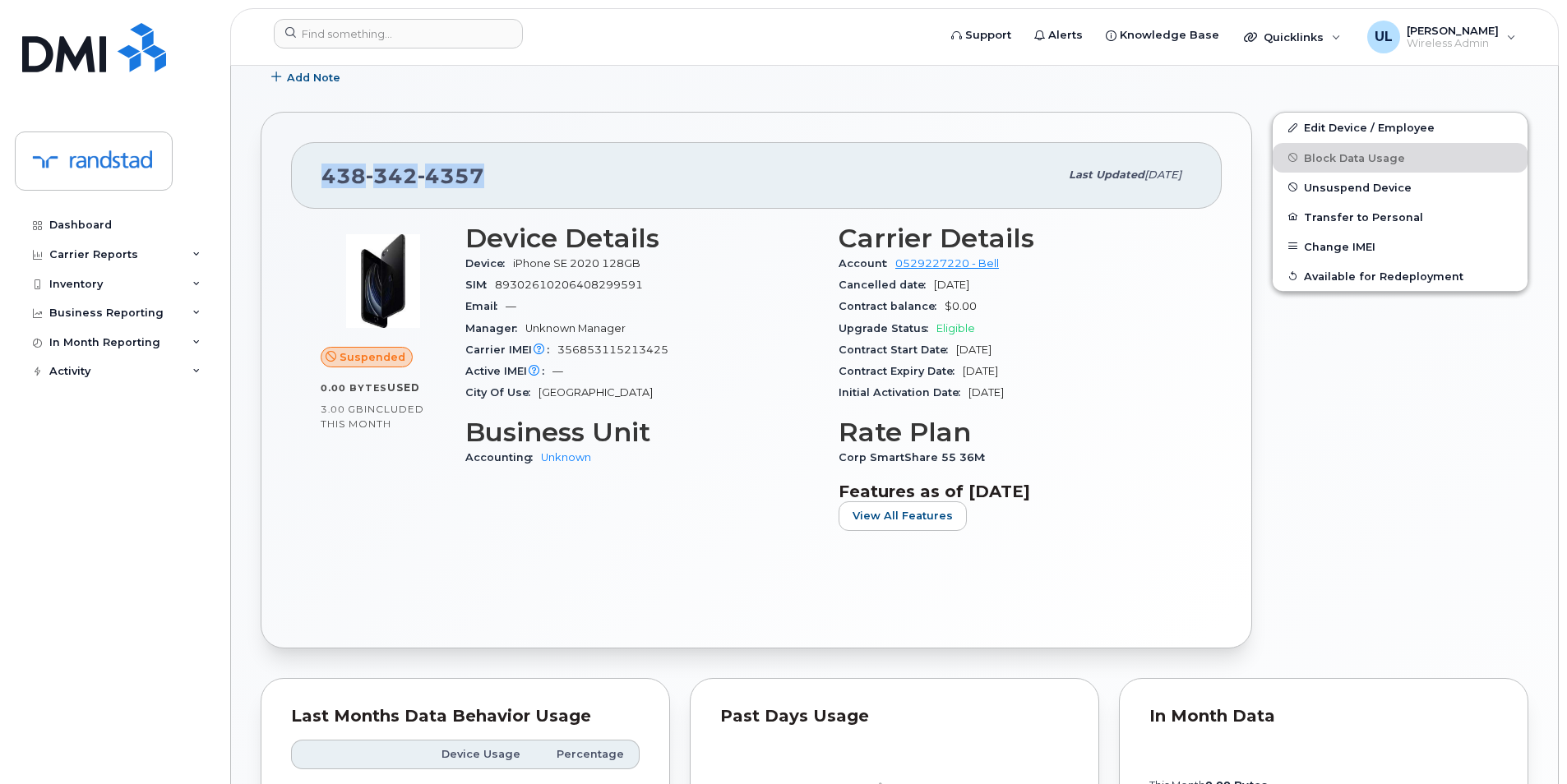
click at [523, 156] on div "[PHONE_NUMBER] Last updated [DATE]" at bounding box center [756, 175] width 931 height 66
click at [769, 256] on div "Device iPhone SE 2020 128GB" at bounding box center [642, 264] width 354 height 22
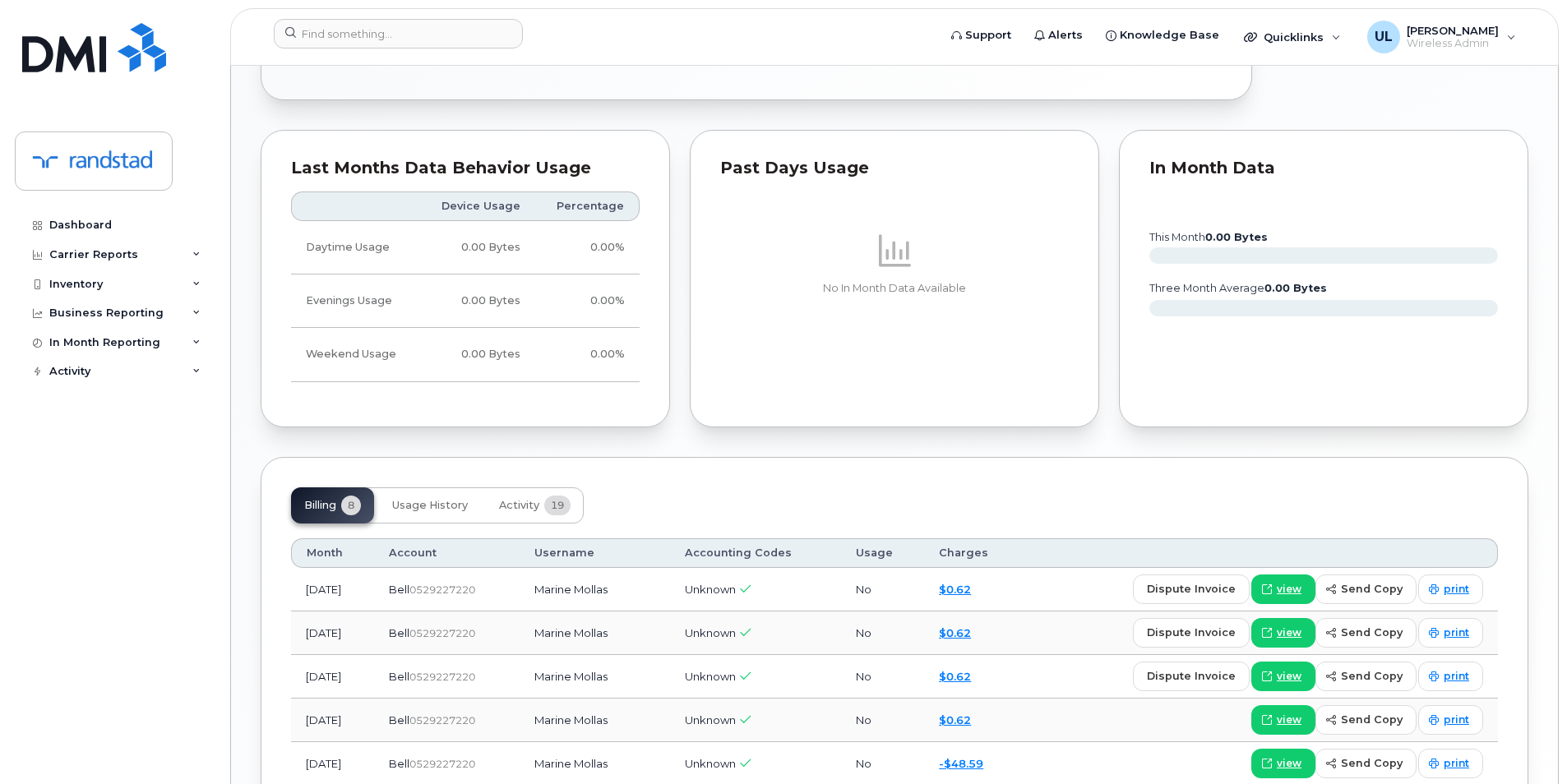
scroll to position [0, 0]
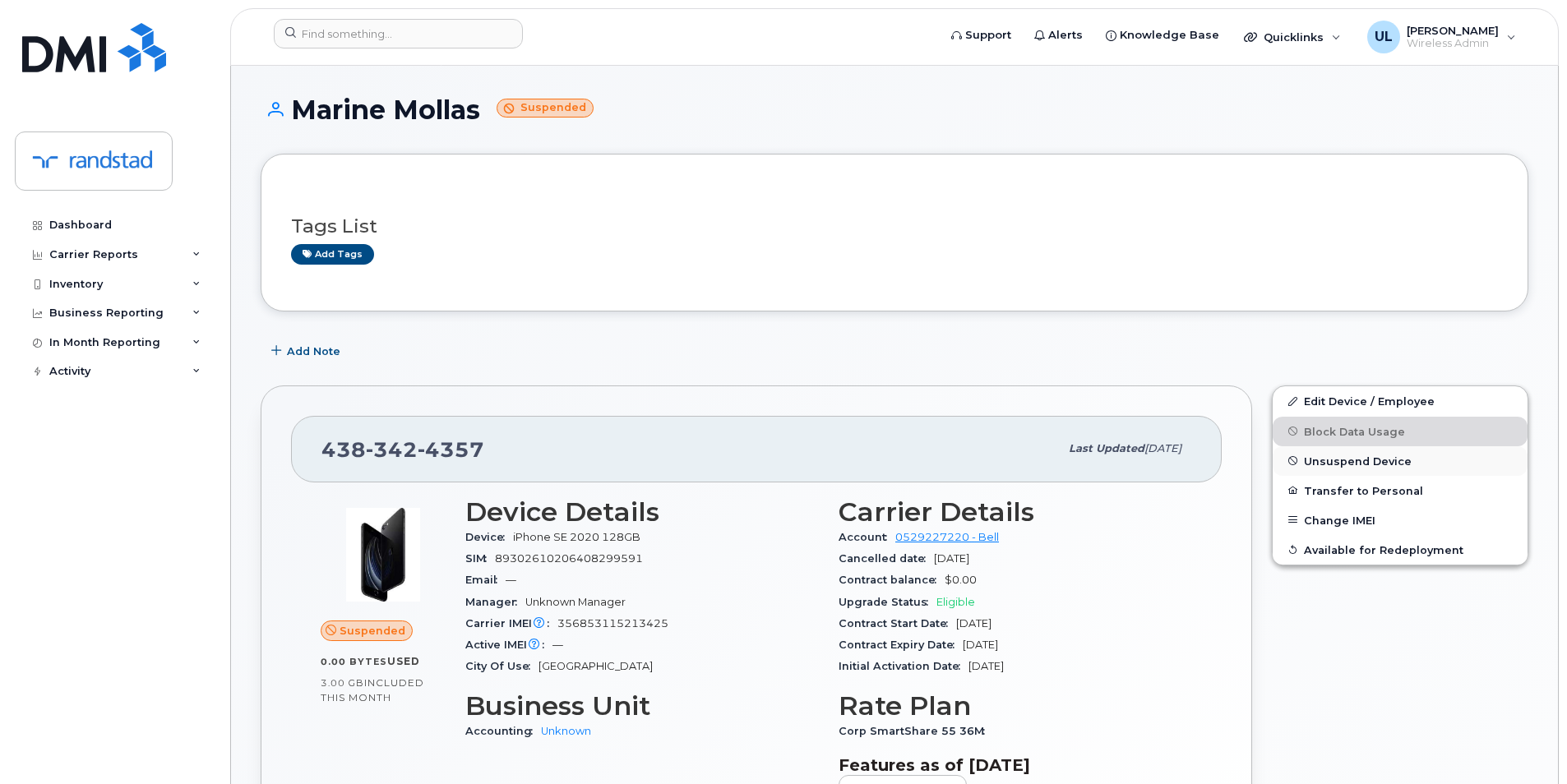
click at [1338, 463] on span "Unsuspend Device" at bounding box center [1357, 461] width 108 height 13
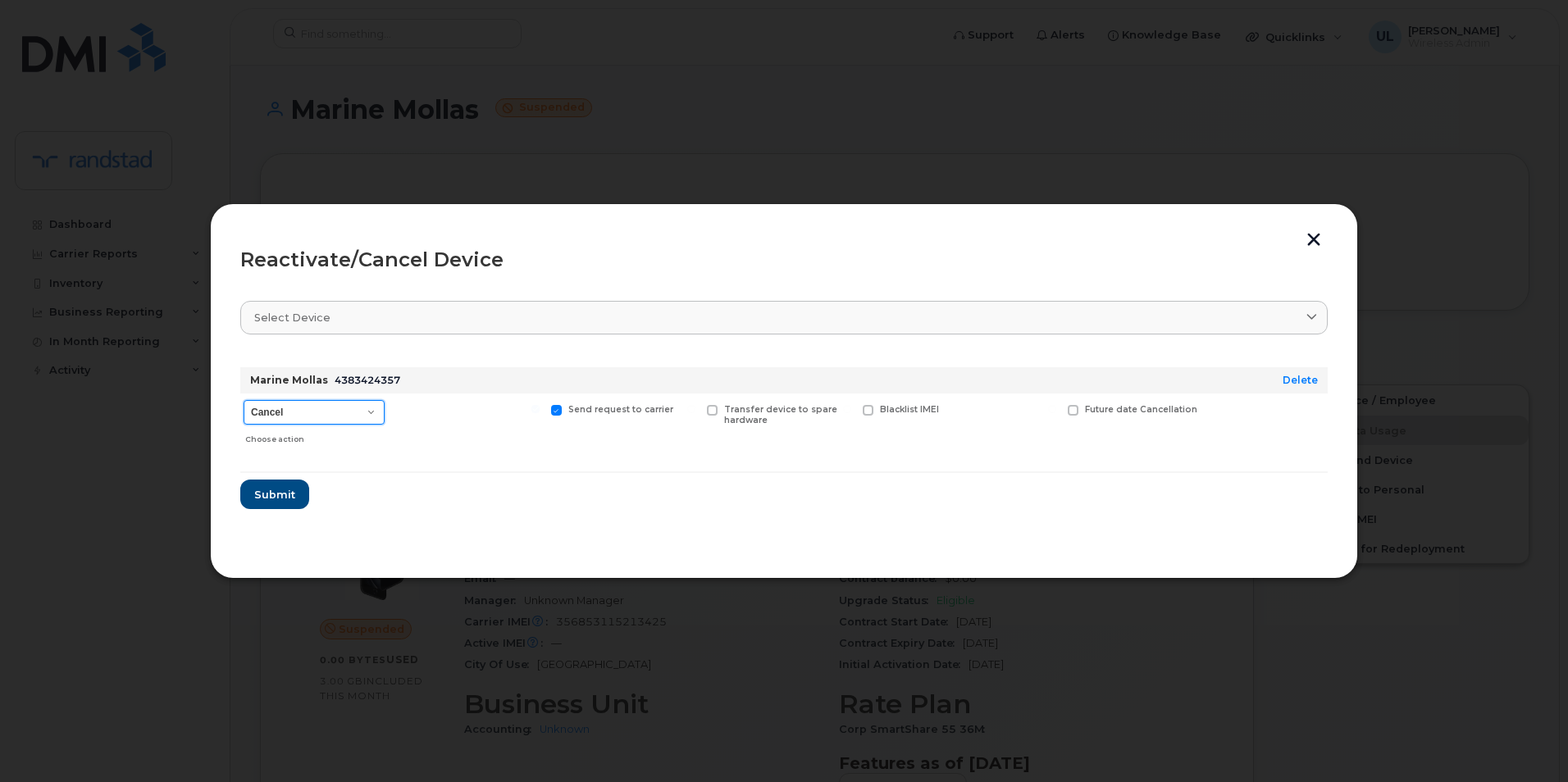
click at [281, 419] on select "Cancel Suspend - Extend Suspension Reactivate" at bounding box center [314, 412] width 141 height 24
select select "[object Object]"
click at [244, 400] on select "Cancel Suspend - Extend Suspension Reactivate" at bounding box center [314, 412] width 141 height 24
click at [281, 496] on span "Submit" at bounding box center [274, 494] width 41 height 16
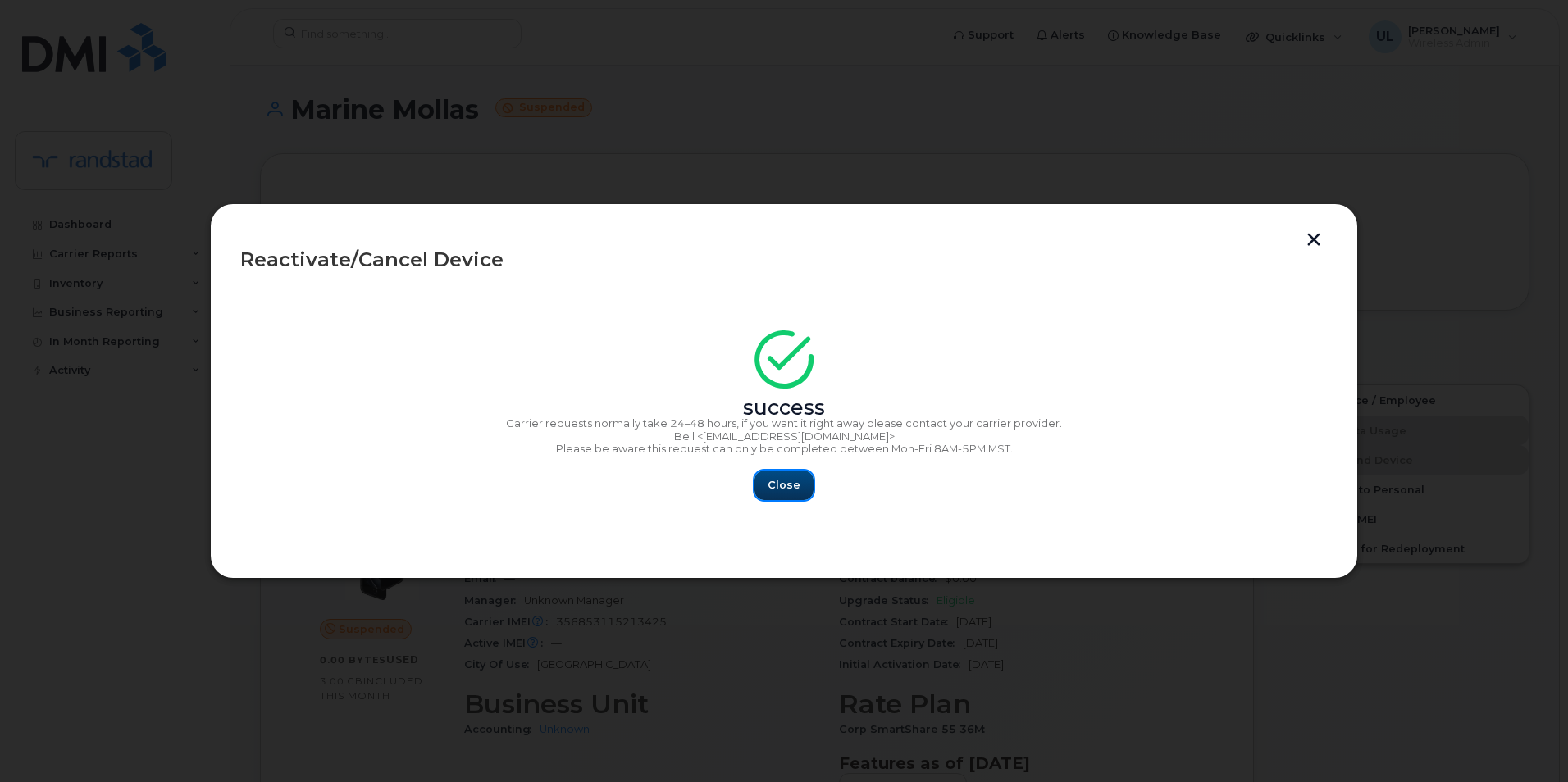
click at [758, 478] on button "Close" at bounding box center [784, 484] width 59 height 29
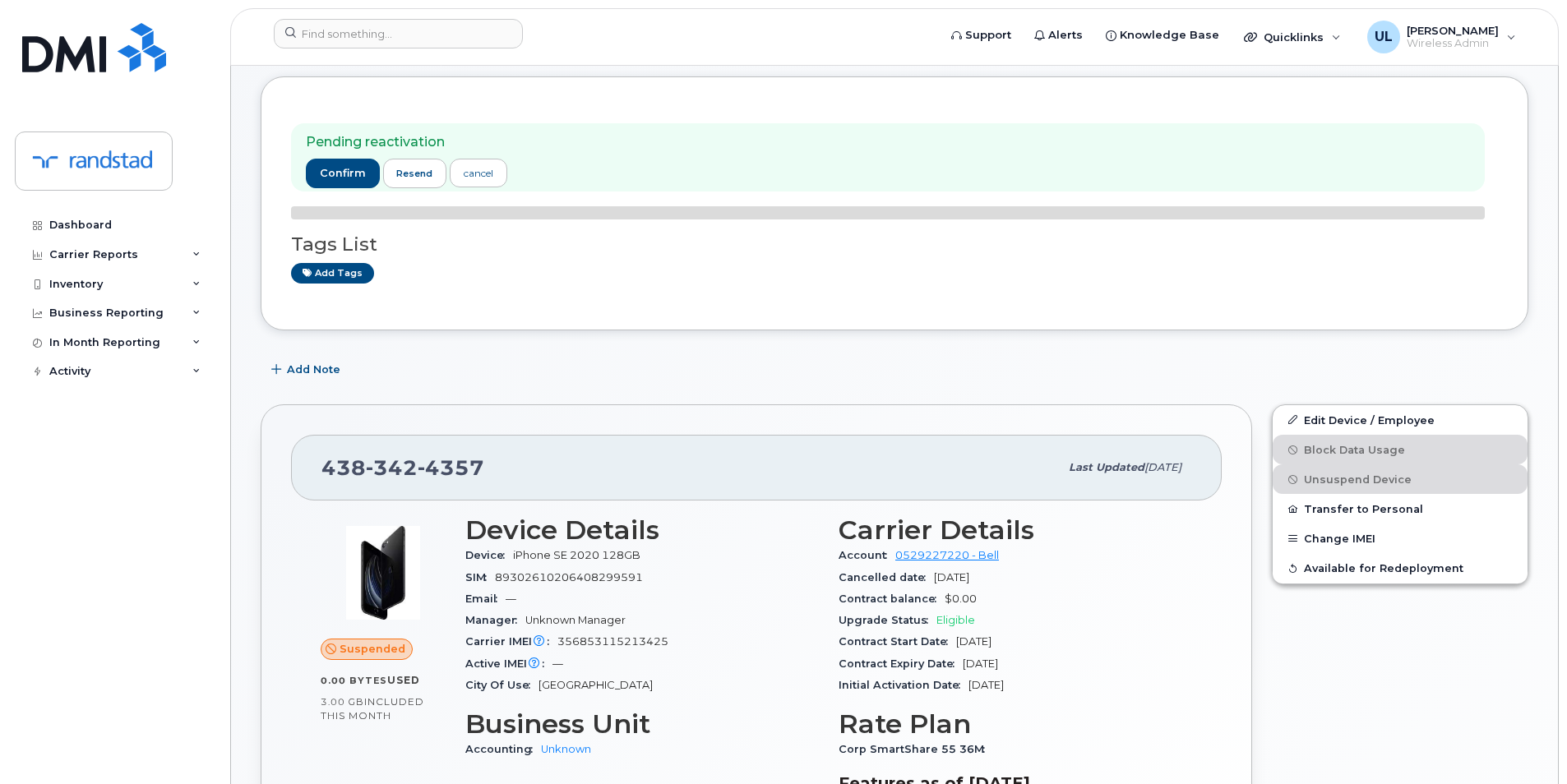
scroll to position [137, 0]
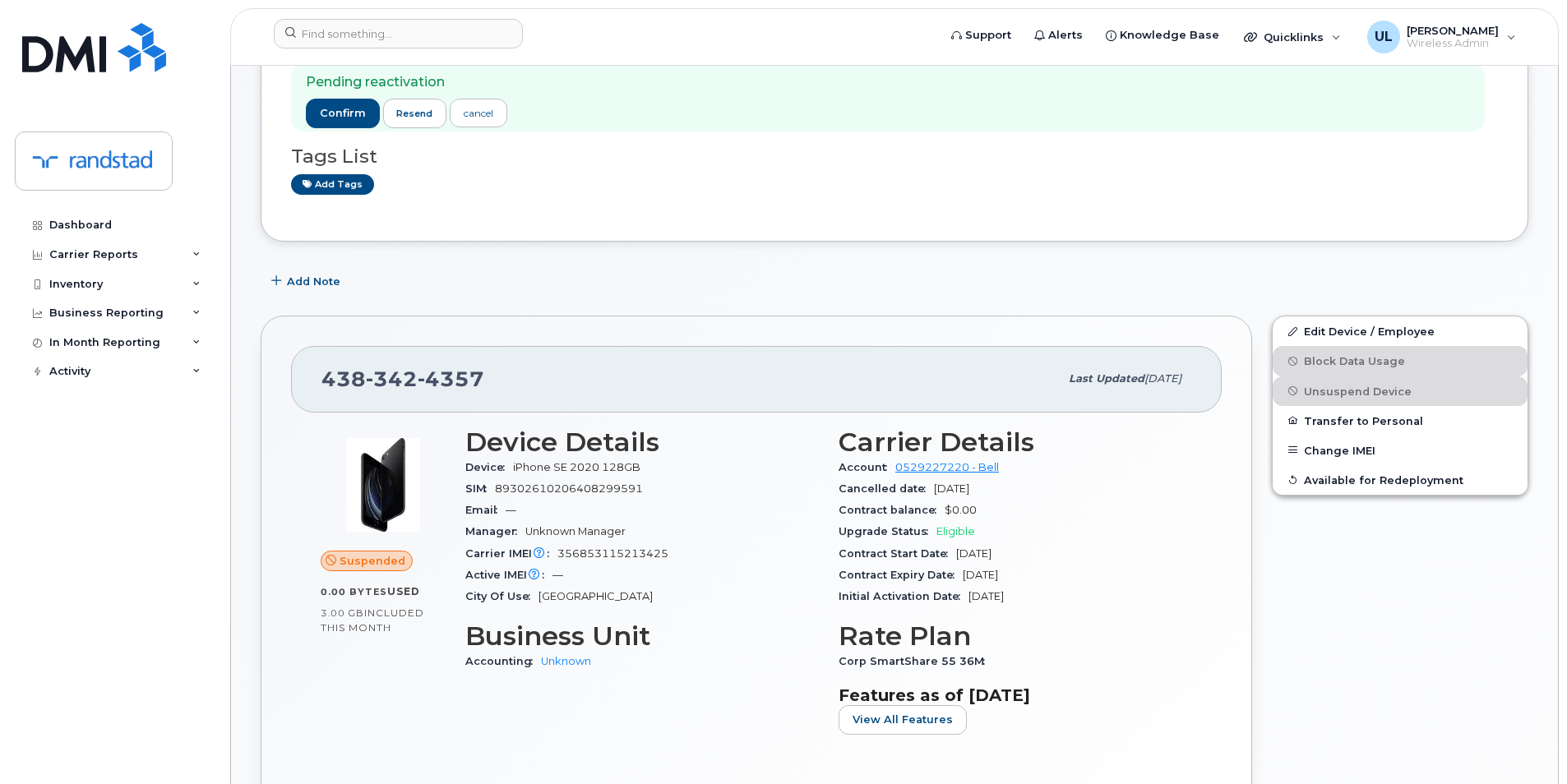
click at [387, 368] on span "342" at bounding box center [392, 379] width 52 height 24
copy span "438 342 4357"
click at [458, 115] on link "cancel" at bounding box center [478, 113] width 58 height 28
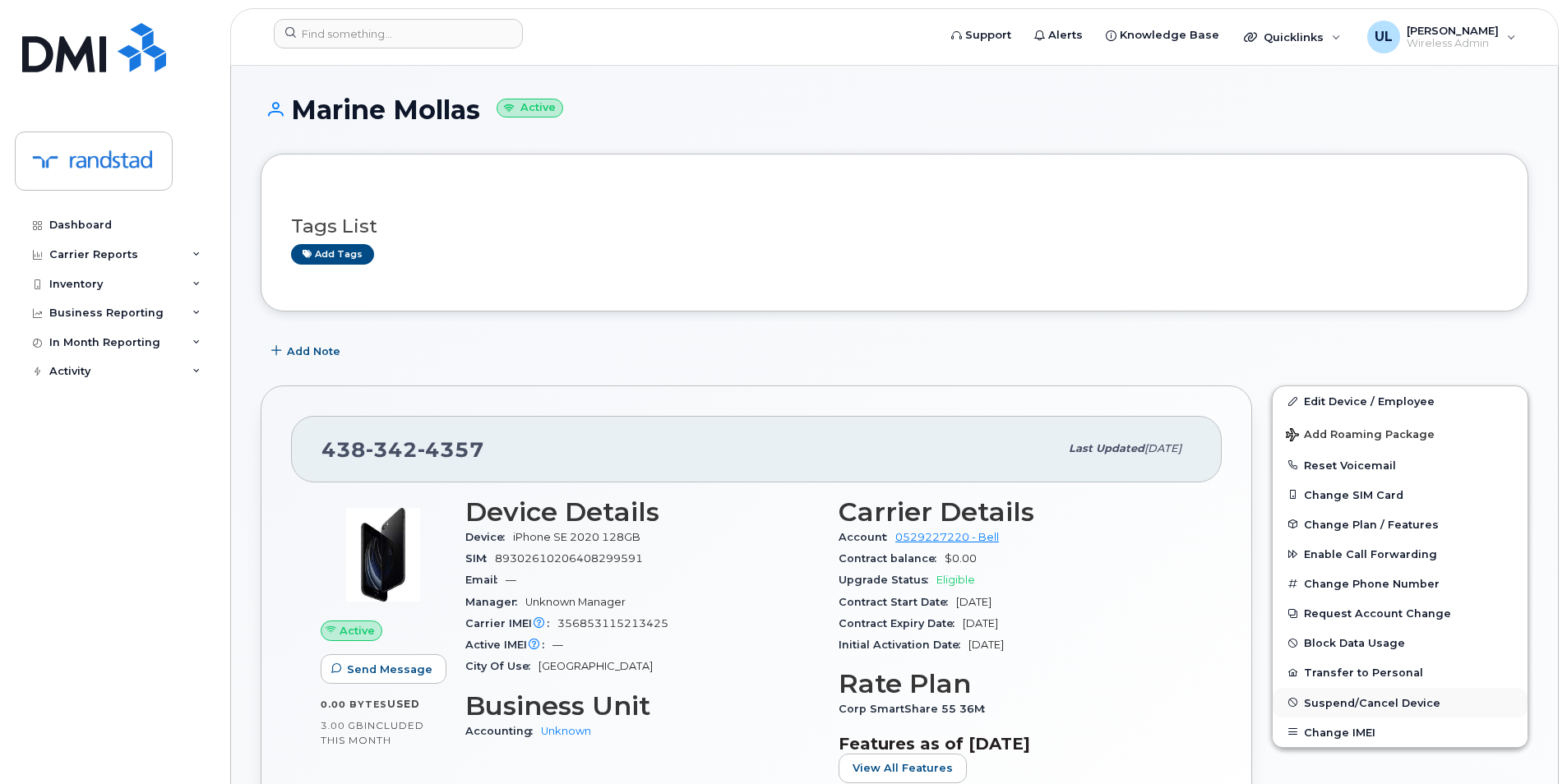
click at [1323, 706] on span "Suspend/Cancel Device" at bounding box center [1371, 702] width 136 height 13
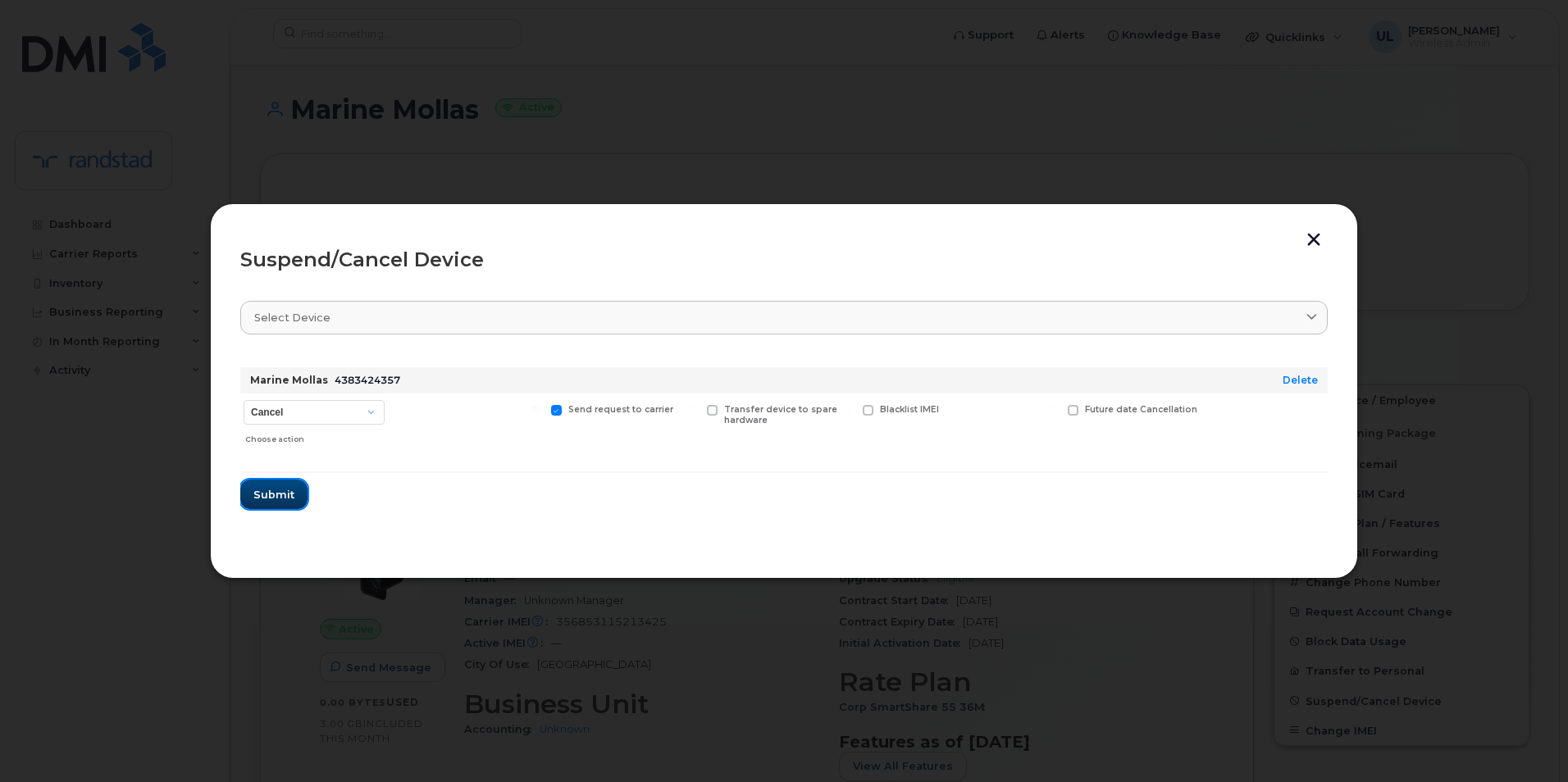
click at [262, 488] on span "Submit" at bounding box center [274, 494] width 41 height 16
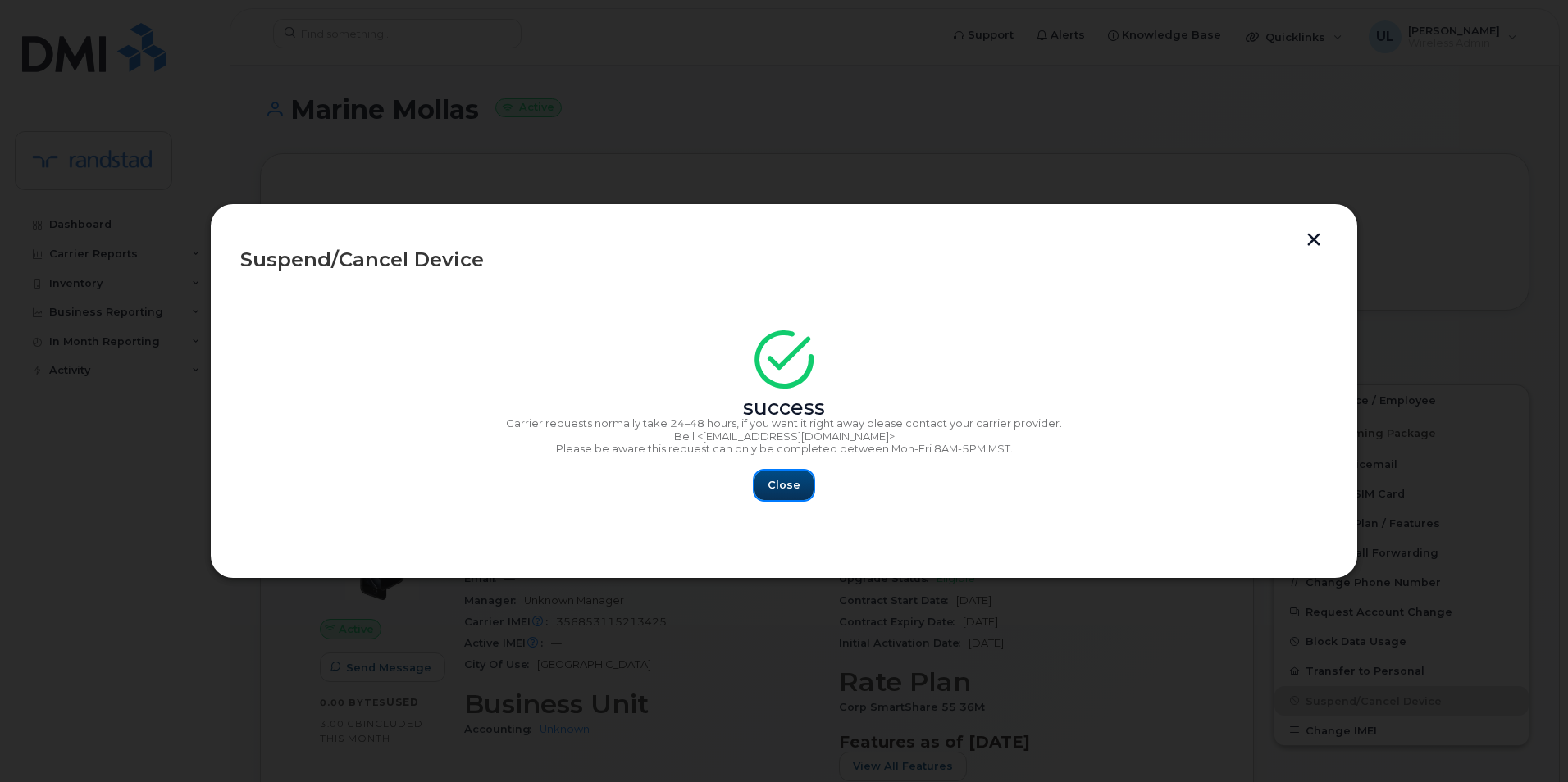
click at [770, 492] on span "Close" at bounding box center [783, 484] width 33 height 16
